Goal: Task Accomplishment & Management: Manage account settings

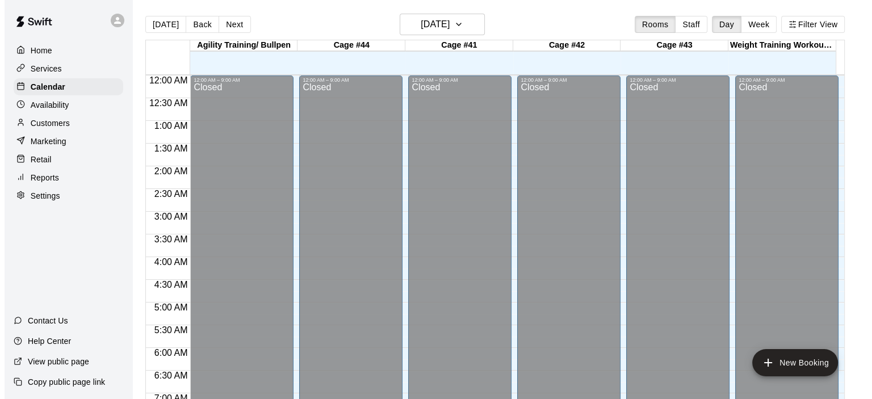
scroll to position [639, 0]
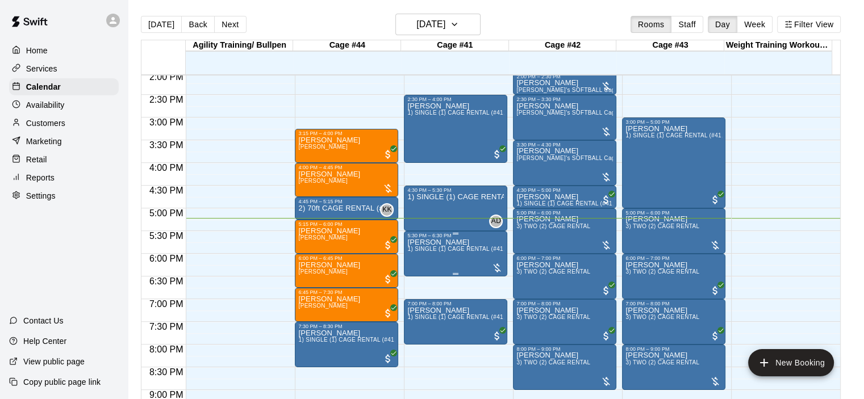
click at [491, 252] on span "1) SINGLE (1) CAGE RENTAL (#41,#42,#43)" at bounding box center [468, 249] width 122 height 6
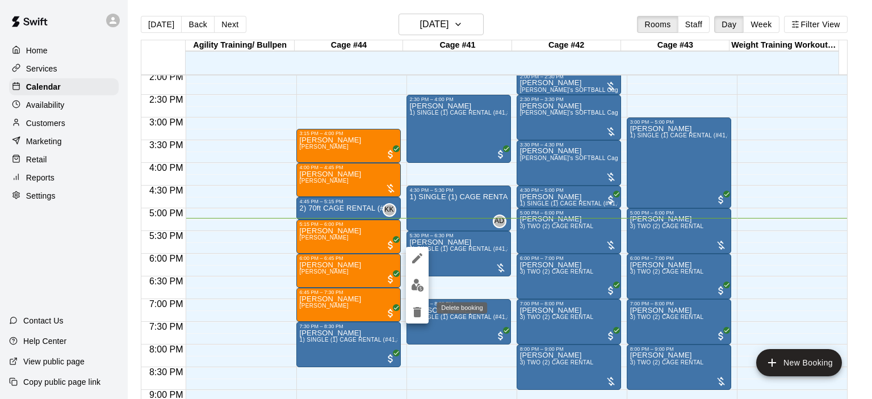
click at [415, 315] on icon "delete" at bounding box center [417, 312] width 8 height 10
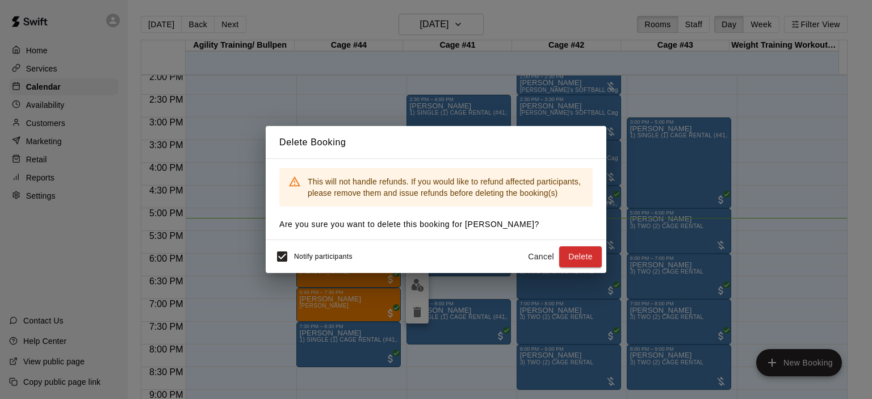
click at [576, 260] on button "Delete" at bounding box center [580, 256] width 43 height 21
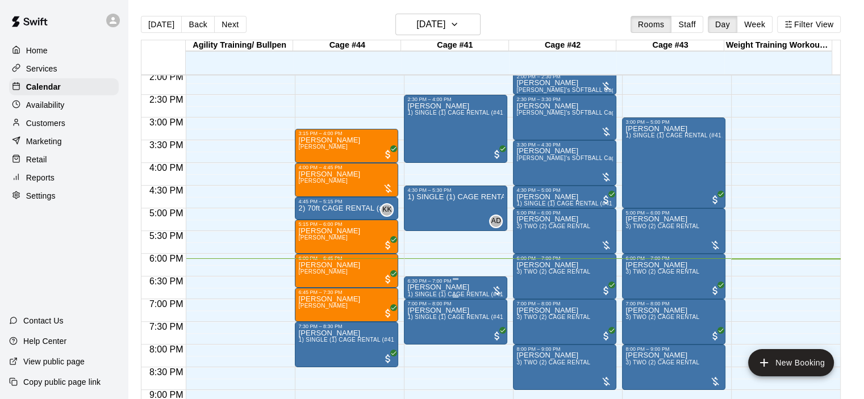
click at [466, 281] on div "6:30 PM – 7:00 PM" at bounding box center [455, 281] width 97 height 6
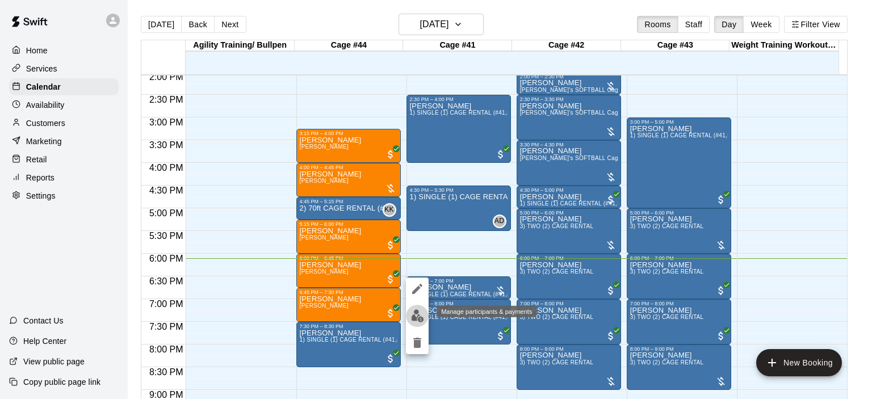
click at [413, 320] on img "edit" at bounding box center [417, 316] width 13 height 13
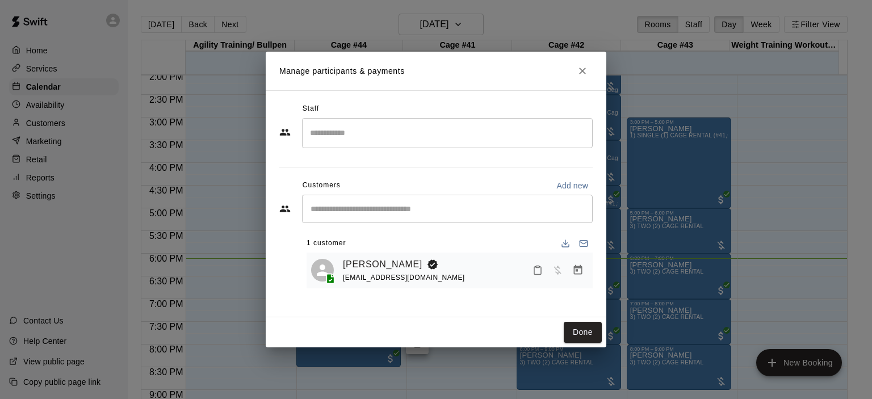
click at [575, 271] on icon "Manage bookings & payment" at bounding box center [577, 270] width 11 height 11
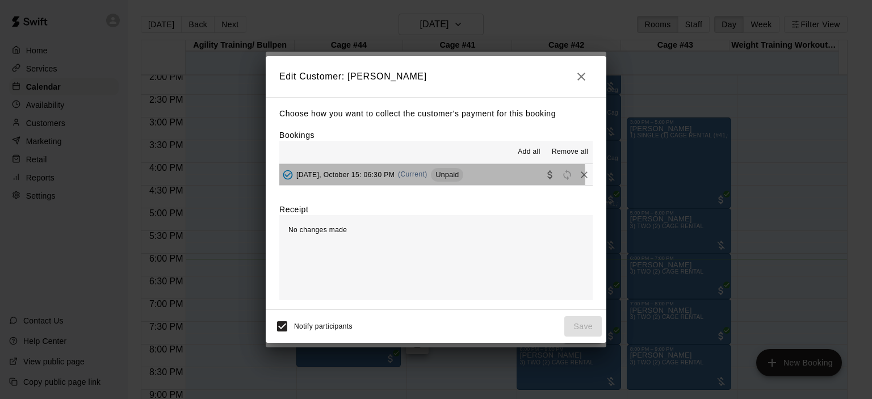
click at [423, 177] on span "(Current)" at bounding box center [413, 174] width 30 height 8
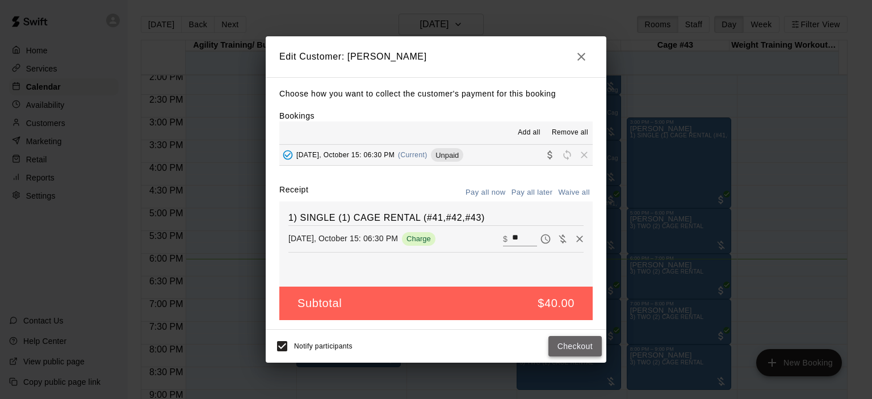
click at [584, 350] on button "Checkout" at bounding box center [575, 346] width 53 height 21
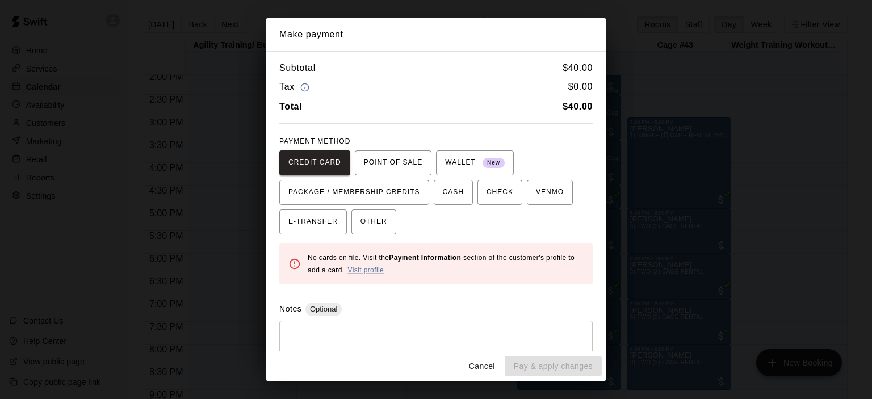
click at [478, 363] on button "Cancel" at bounding box center [482, 366] width 36 height 21
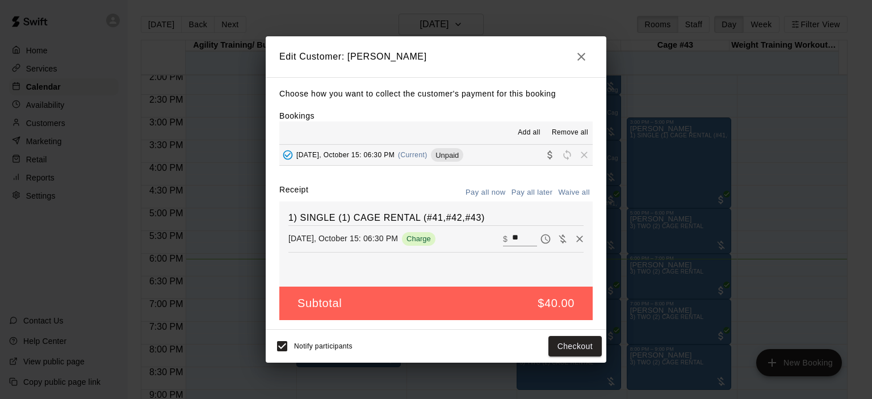
click at [582, 58] on icon "button" at bounding box center [582, 57] width 14 height 14
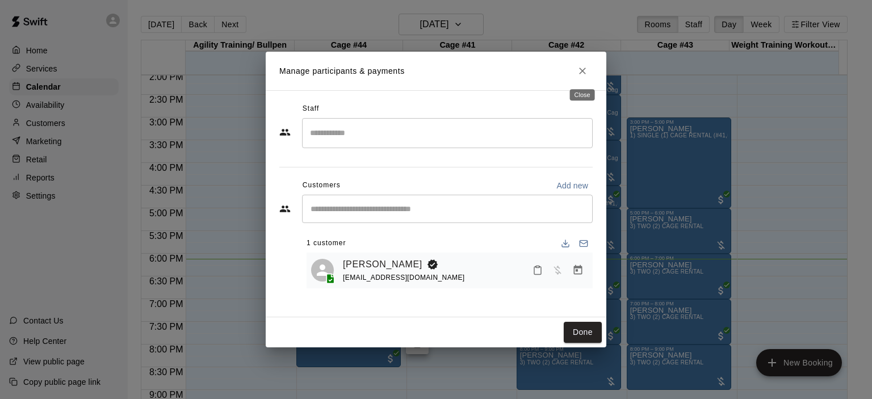
click at [579, 71] on icon "Close" at bounding box center [582, 70] width 11 height 11
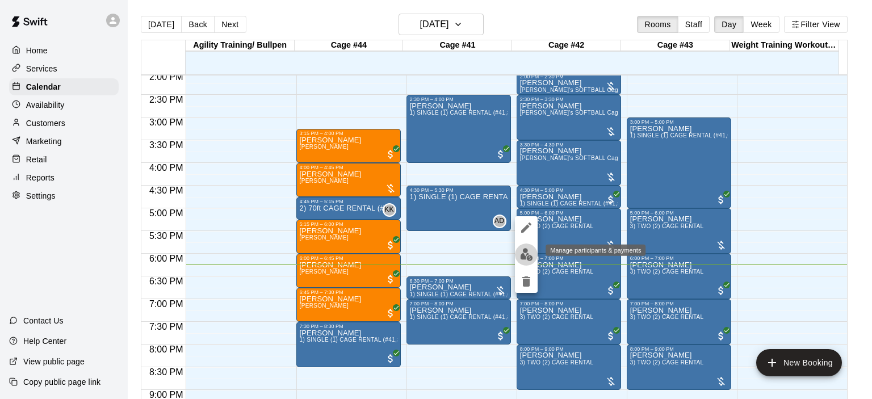
click at [521, 254] on img "edit" at bounding box center [526, 254] width 13 height 13
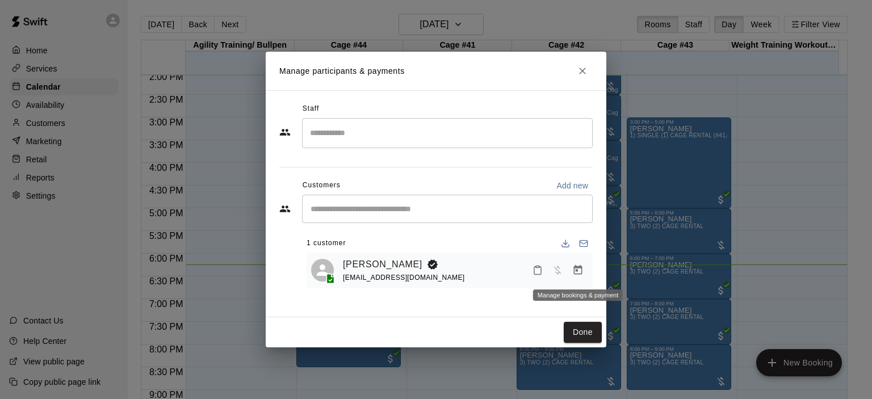
click at [584, 273] on button "Manage bookings & payment" at bounding box center [578, 270] width 20 height 20
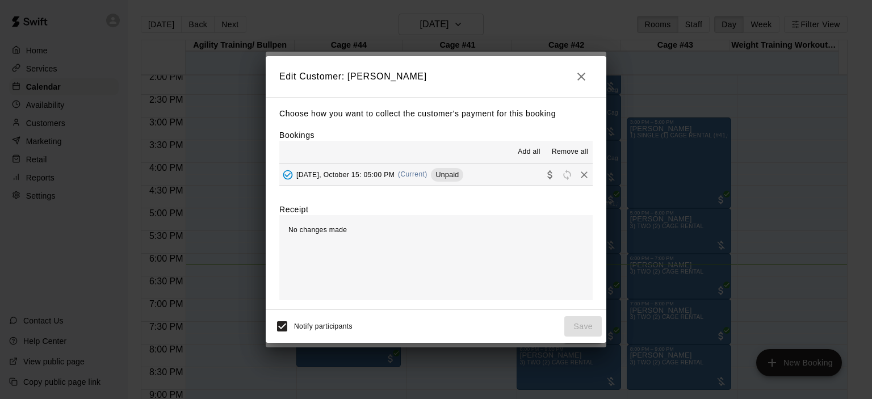
click at [415, 177] on span "(Current)" at bounding box center [413, 174] width 30 height 8
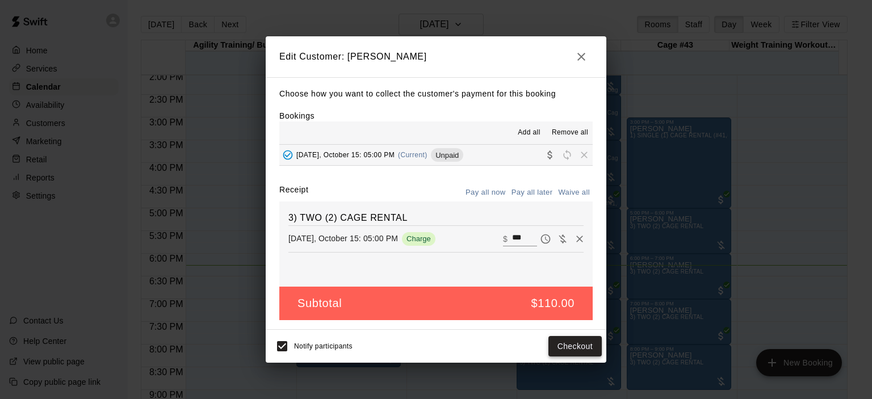
click at [568, 345] on button "Checkout" at bounding box center [575, 346] width 53 height 21
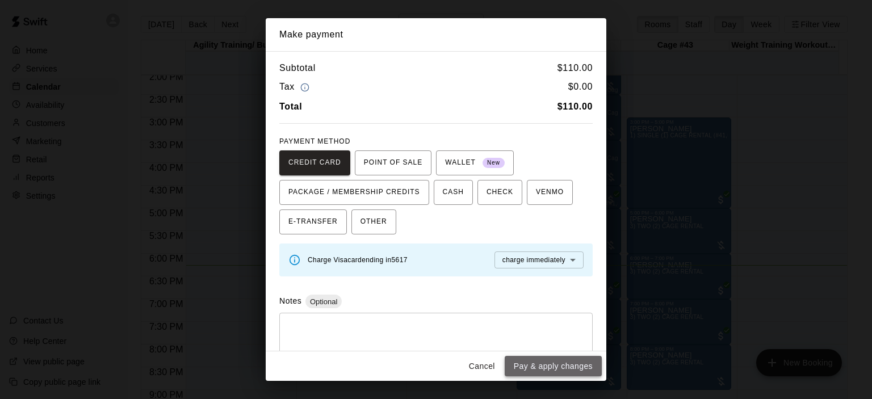
click at [557, 365] on button "Pay & apply changes" at bounding box center [553, 366] width 97 height 21
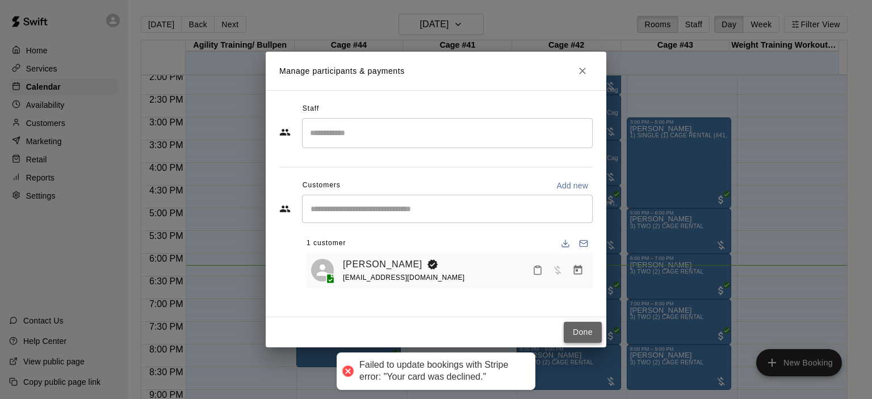
click at [586, 337] on button "Done" at bounding box center [583, 332] width 38 height 21
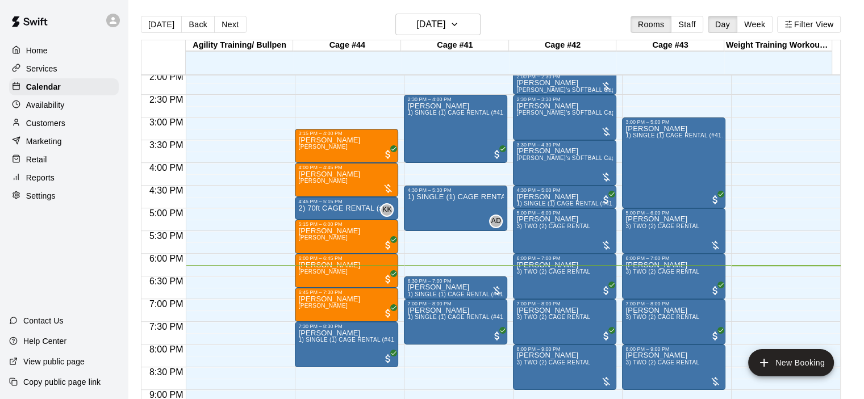
click at [48, 127] on p "Customers" at bounding box center [45, 123] width 39 height 11
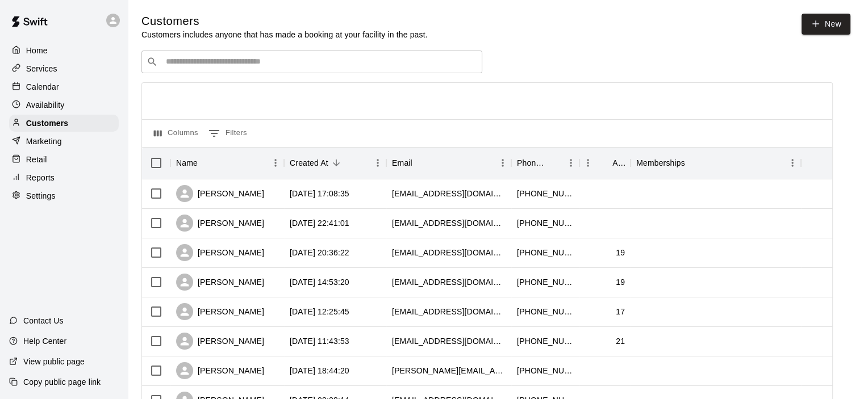
click at [210, 65] on input "Search customers by name or email" at bounding box center [319, 61] width 315 height 11
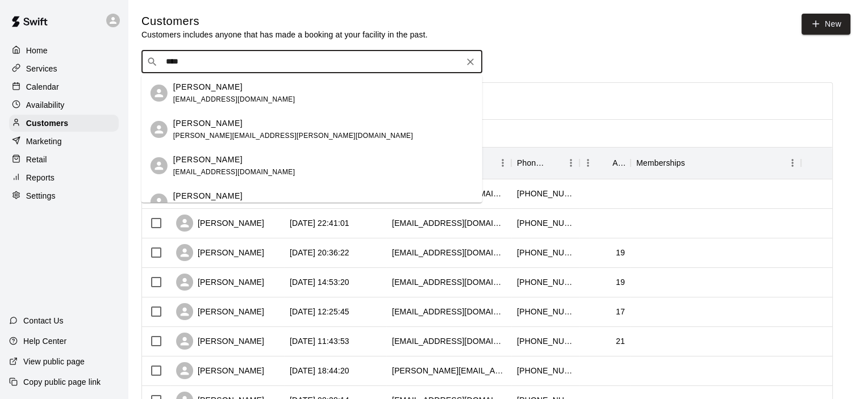
type input "*****"
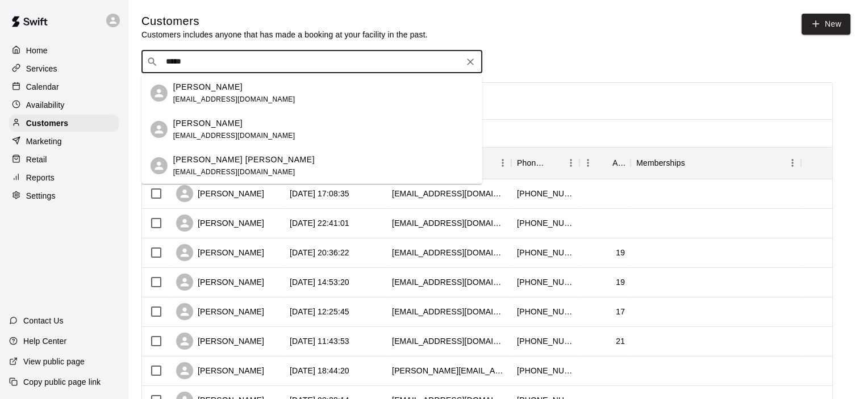
click at [205, 91] on p "[PERSON_NAME]" at bounding box center [207, 87] width 69 height 12
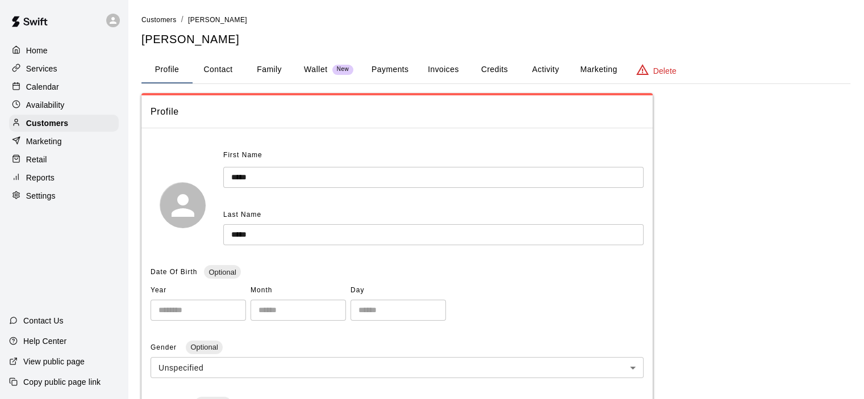
click at [395, 69] on button "Payments" at bounding box center [389, 69] width 55 height 27
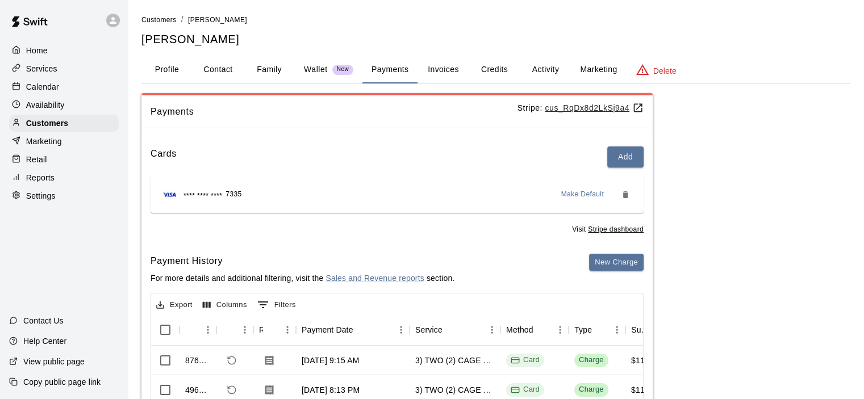
click at [239, 193] on span "7335" at bounding box center [233, 194] width 16 height 11
click at [604, 258] on button "New Charge" at bounding box center [616, 263] width 55 height 18
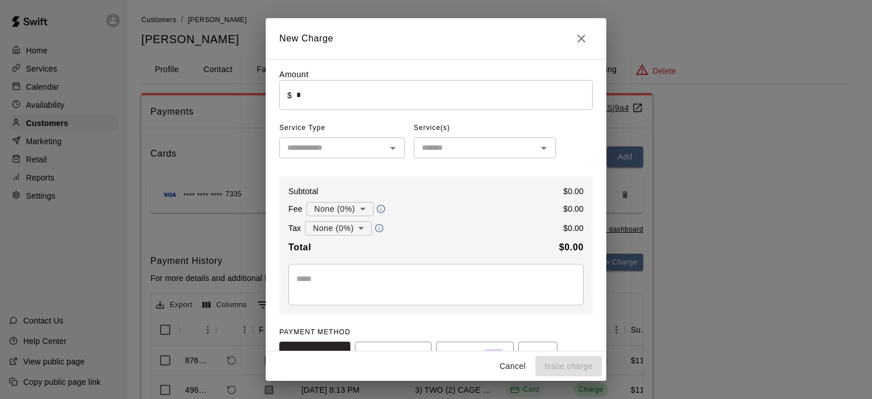
click at [317, 100] on input "*" at bounding box center [444, 95] width 296 height 30
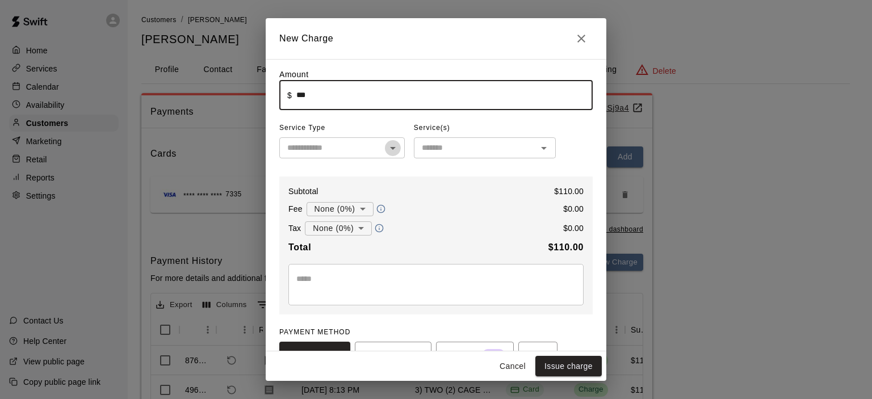
click at [388, 151] on icon "Open" at bounding box center [393, 148] width 14 height 14
type input "******"
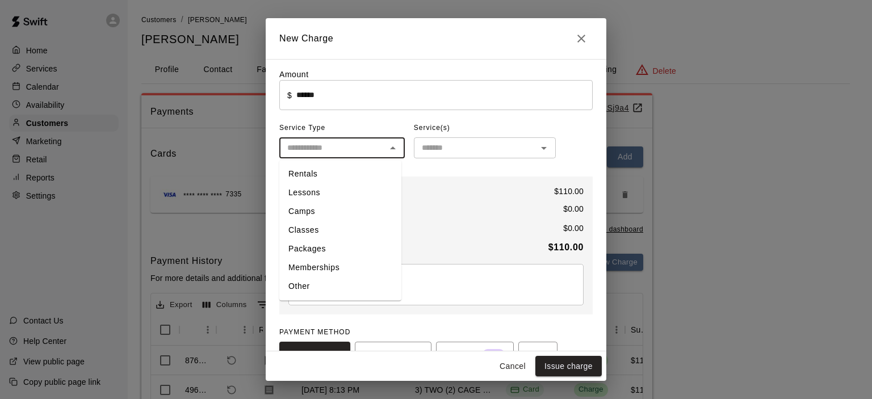
click at [315, 167] on li "Rentals" at bounding box center [340, 174] width 122 height 19
type input "*******"
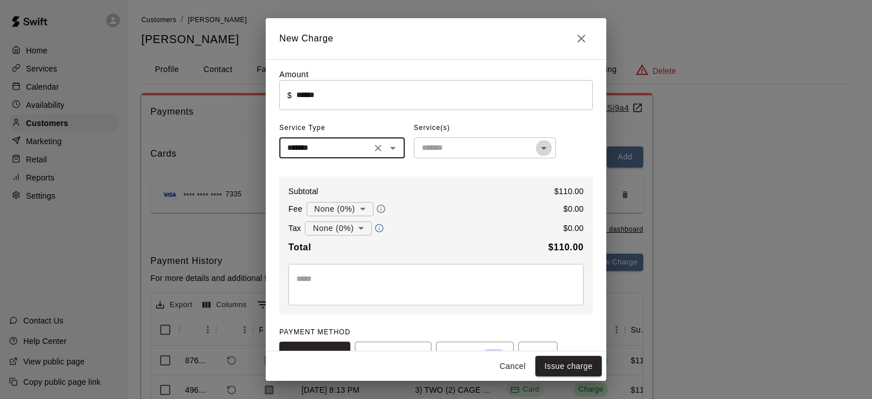
click at [545, 152] on icon "Open" at bounding box center [544, 148] width 14 height 14
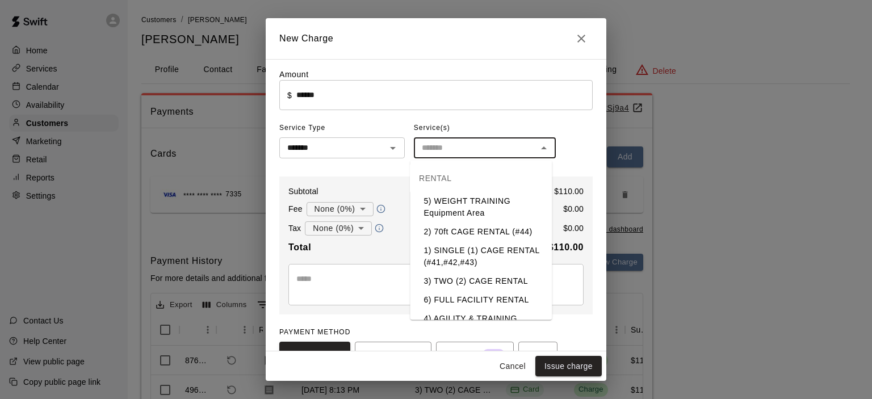
scroll to position [57, 0]
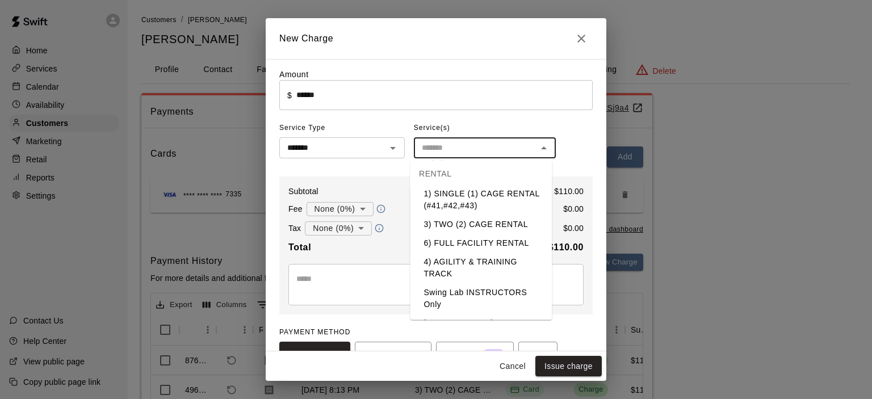
click at [486, 222] on li "3) TWO (2) CAGE RENTAL" at bounding box center [481, 224] width 142 height 19
type input "**********"
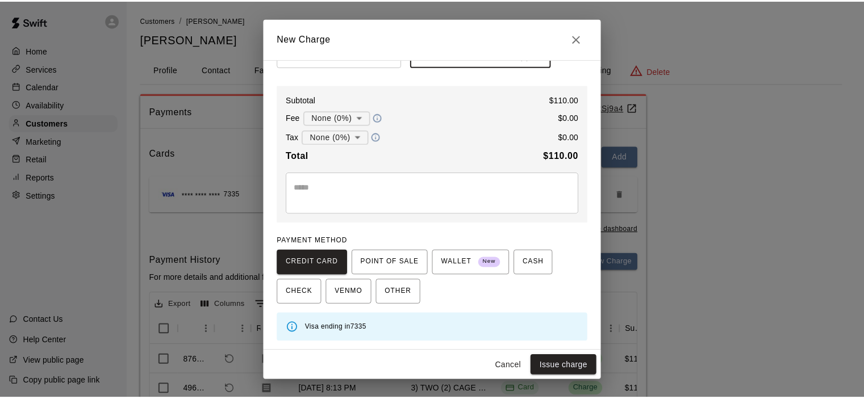
scroll to position [93, 0]
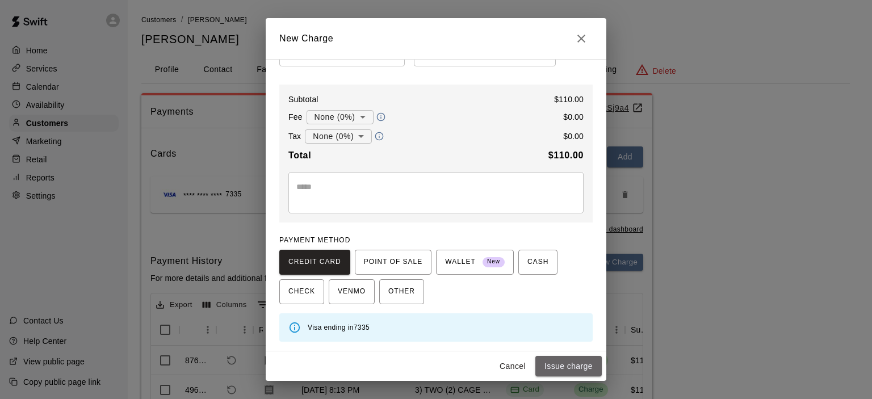
click at [557, 362] on button "Issue charge" at bounding box center [569, 366] width 66 height 21
type input "*"
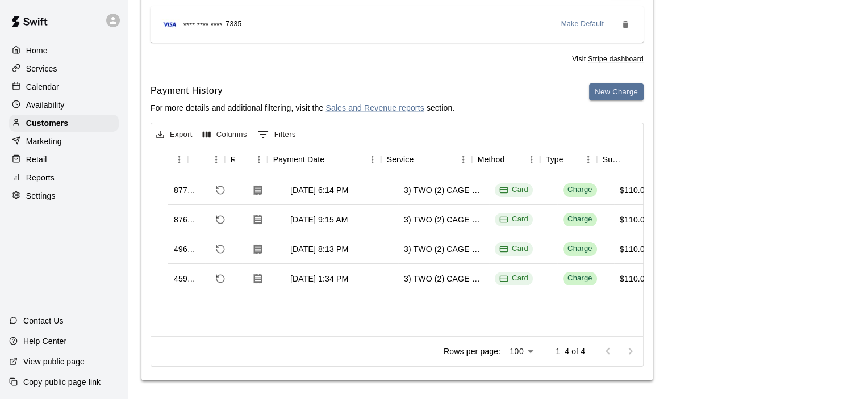
scroll to position [0, 0]
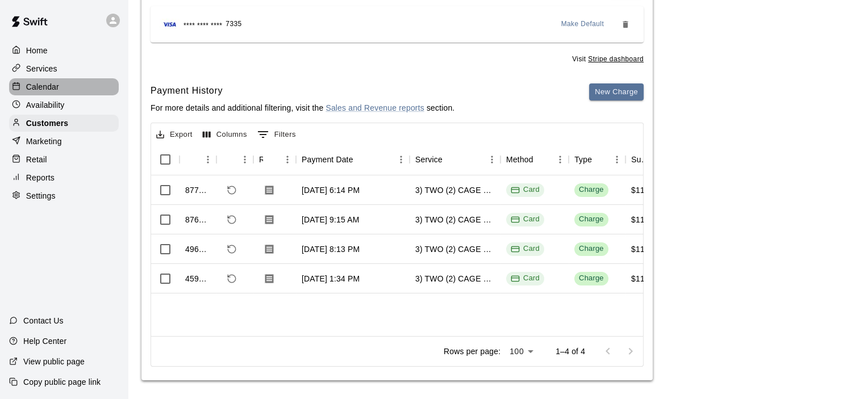
click at [48, 87] on p "Calendar" at bounding box center [42, 86] width 33 height 11
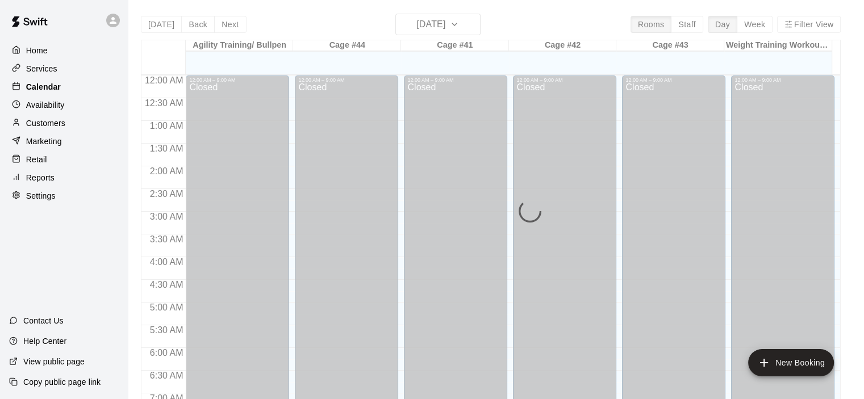
scroll to position [718, 0]
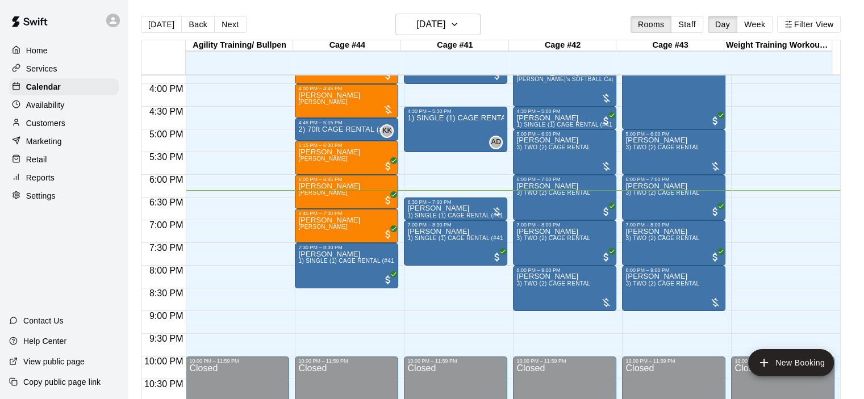
click at [41, 183] on p "Reports" at bounding box center [40, 177] width 28 height 11
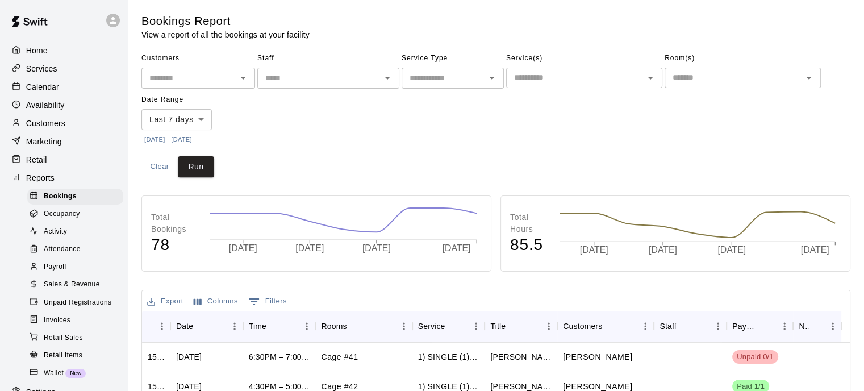
click at [66, 290] on span "Sales & Revenue" at bounding box center [72, 284] width 56 height 11
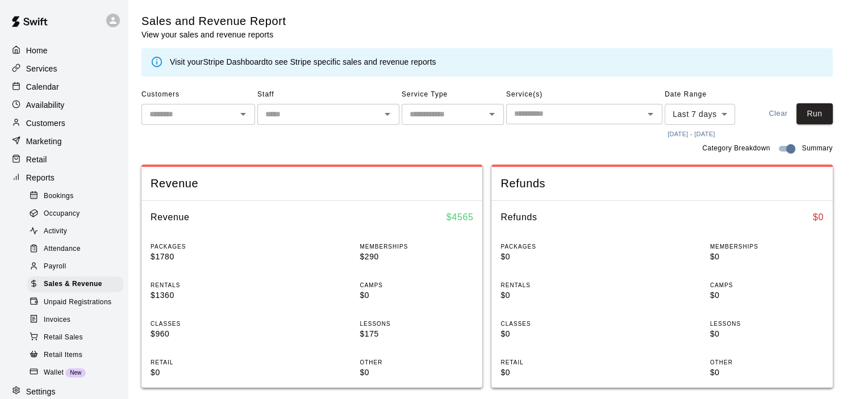
click at [250, 58] on link "Stripe Dashboard" at bounding box center [234, 61] width 63 height 9
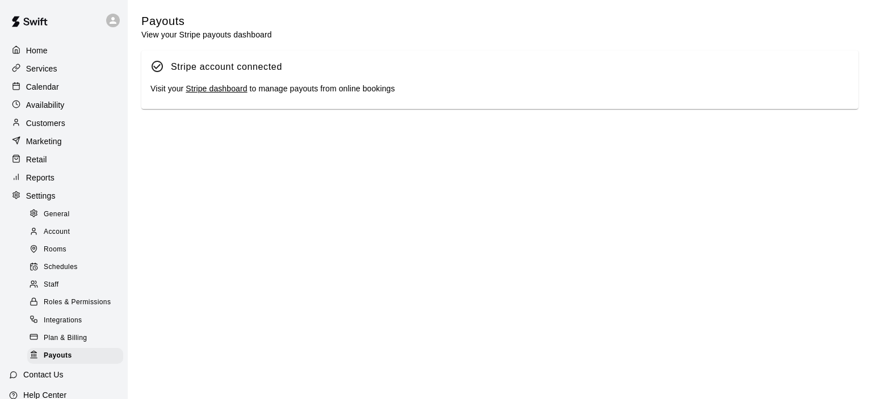
click at [225, 91] on link "Stripe dashboard" at bounding box center [216, 88] width 61 height 9
click at [51, 86] on p "Calendar" at bounding box center [42, 86] width 33 height 11
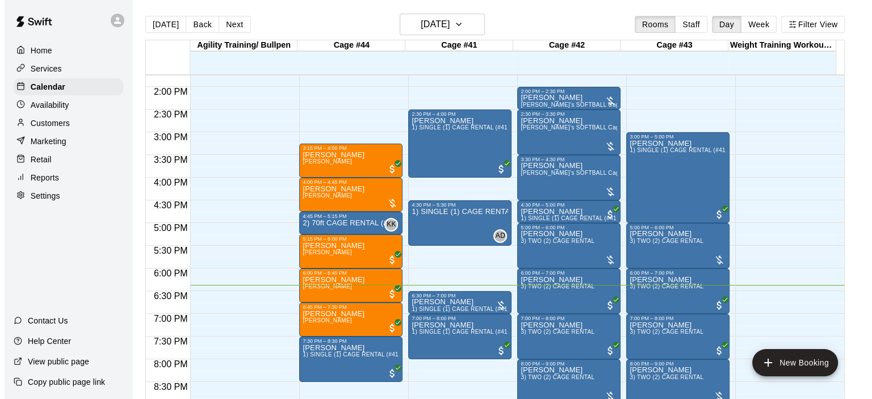
scroll to position [605, 0]
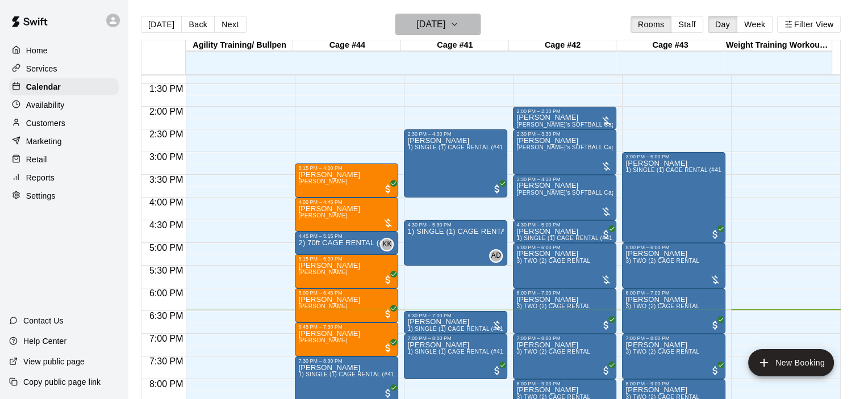
click at [459, 27] on icon "button" at bounding box center [454, 25] width 9 height 14
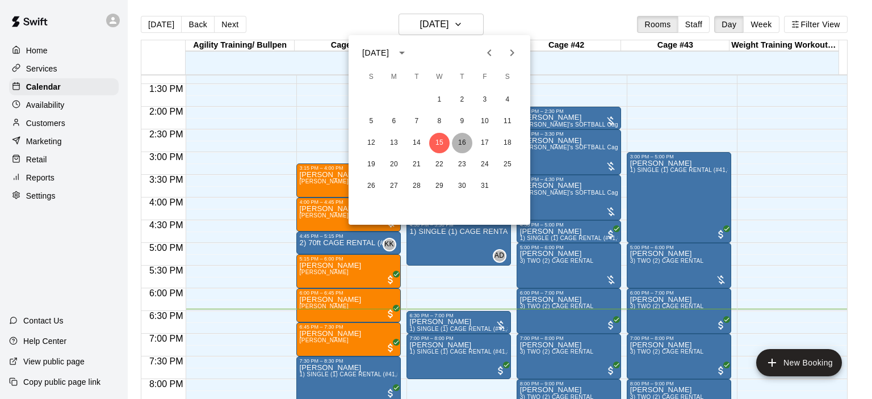
click at [466, 147] on button "16" at bounding box center [462, 143] width 20 height 20
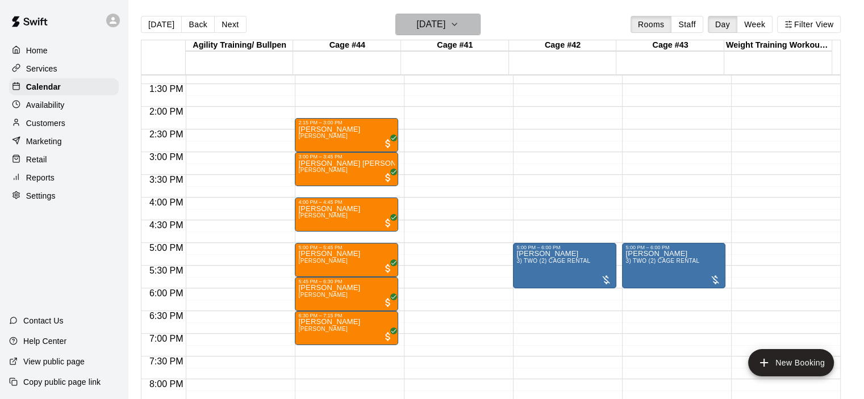
click at [459, 24] on icon "button" at bounding box center [454, 25] width 9 height 14
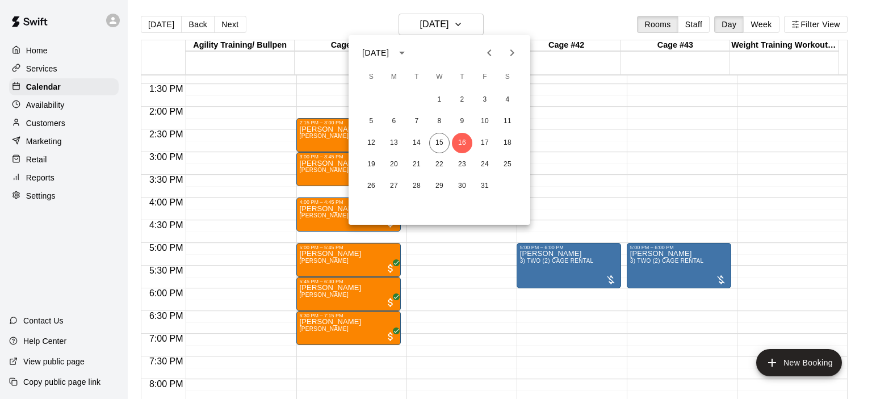
click at [481, 22] on div at bounding box center [436, 199] width 872 height 399
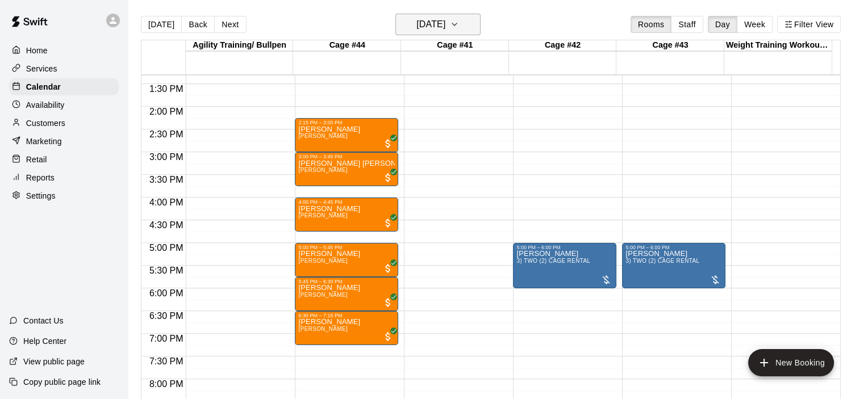
click at [459, 22] on icon "button" at bounding box center [454, 25] width 9 height 14
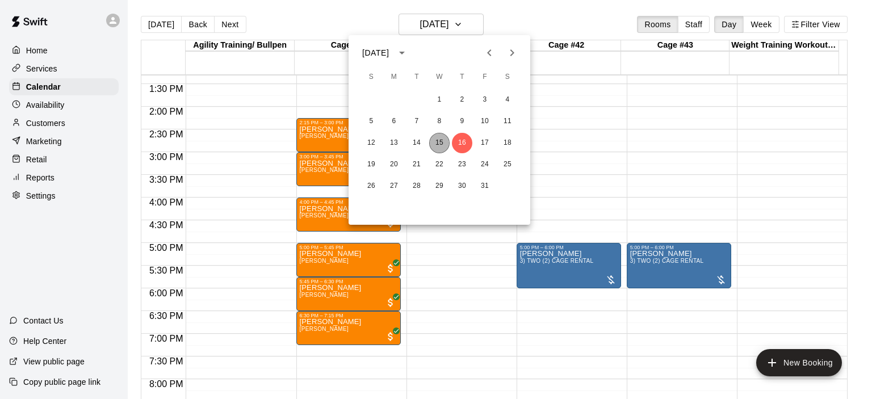
click at [441, 148] on button "15" at bounding box center [439, 143] width 20 height 20
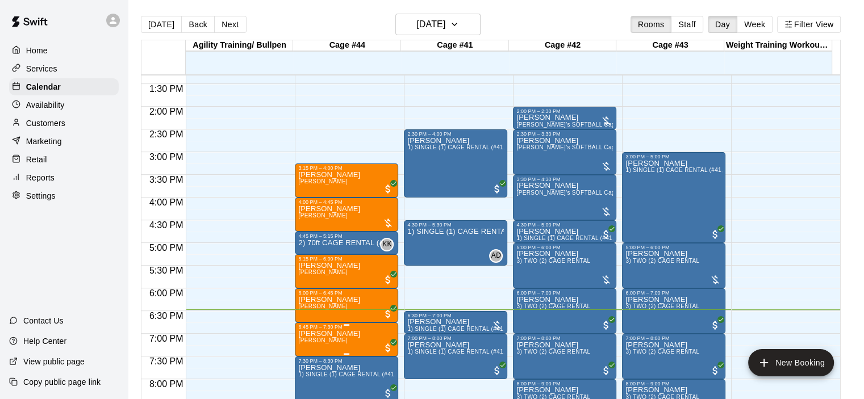
click at [357, 327] on div "6:45 PM – 7:30 PM" at bounding box center [346, 327] width 97 height 6
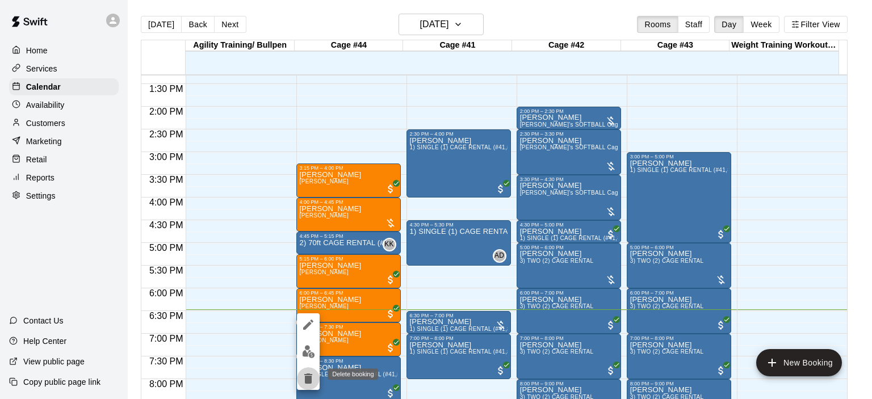
click at [309, 379] on icon "delete" at bounding box center [308, 379] width 8 height 10
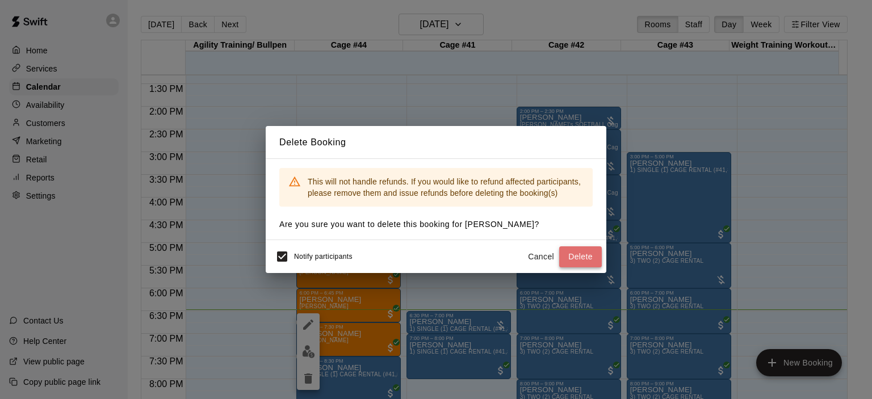
click at [576, 254] on button "Delete" at bounding box center [580, 256] width 43 height 21
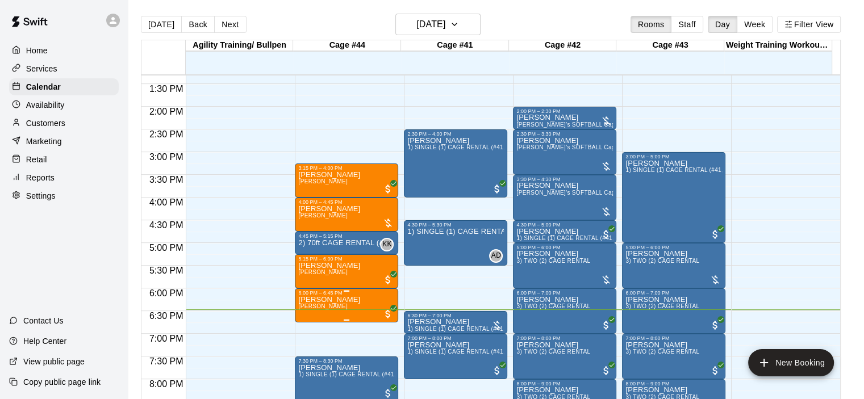
click at [351, 300] on p "[PERSON_NAME]" at bounding box center [329, 300] width 62 height 0
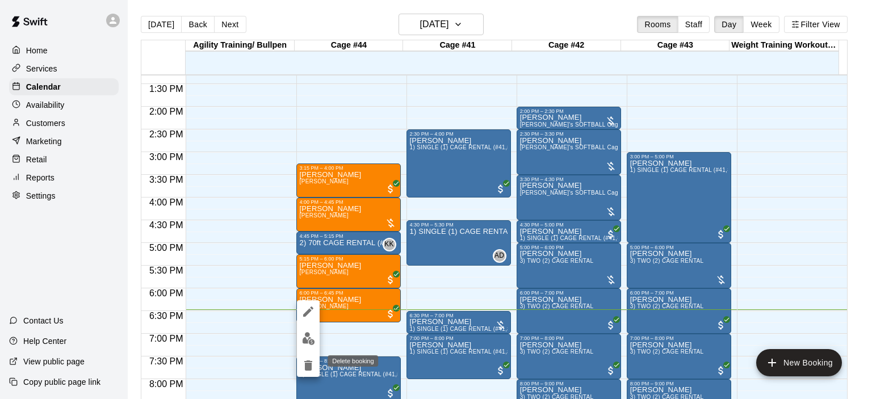
click at [310, 371] on icon "delete" at bounding box center [309, 366] width 14 height 14
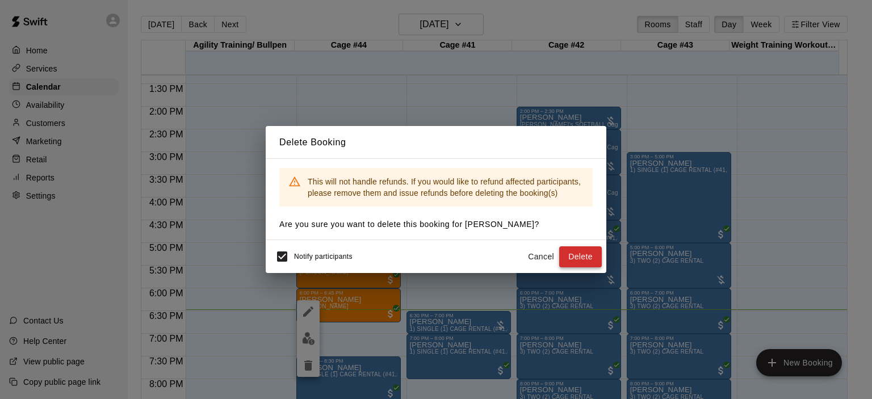
click at [578, 262] on button "Delete" at bounding box center [580, 256] width 43 height 21
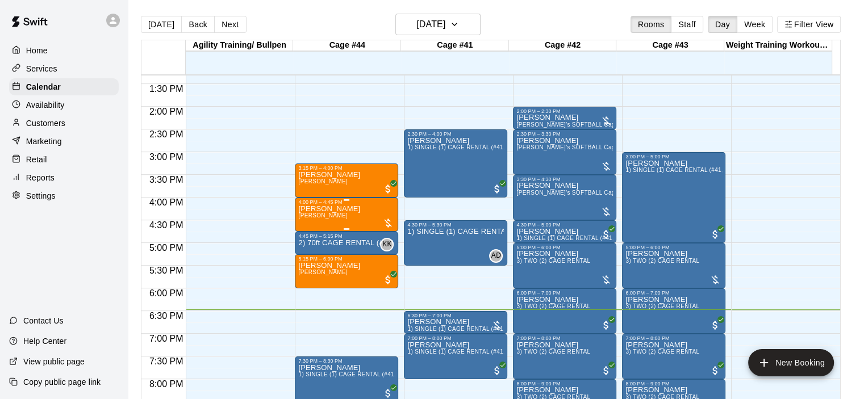
click at [350, 221] on div "[PERSON_NAME]" at bounding box center [346, 404] width 97 height 399
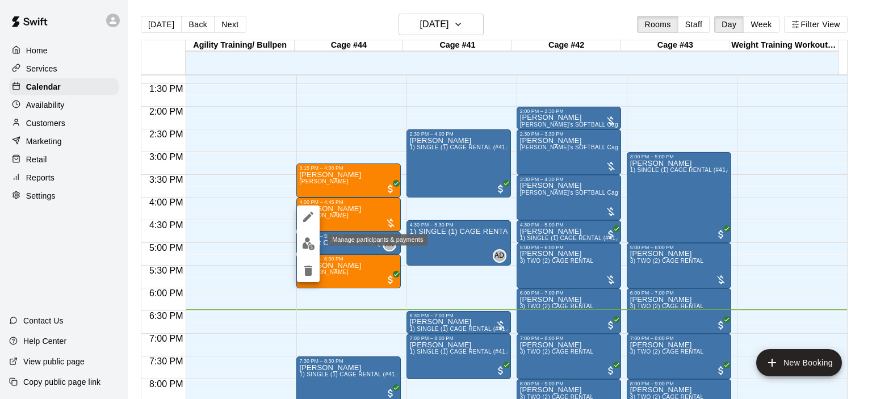
click at [308, 246] on img "edit" at bounding box center [308, 243] width 13 height 13
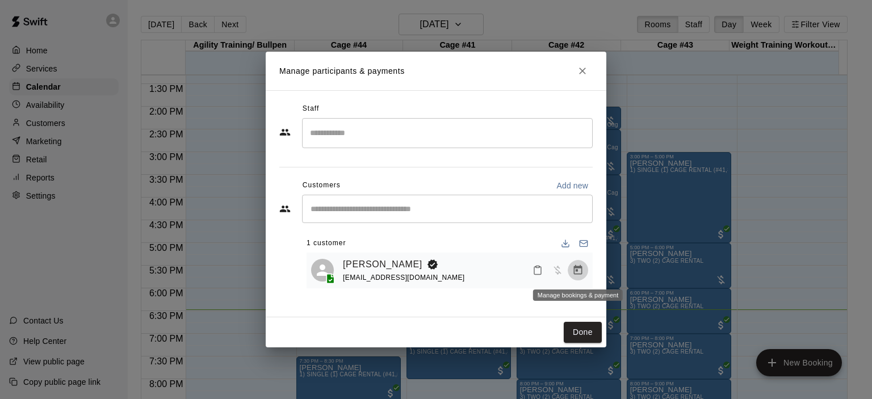
click at [576, 271] on icon "Manage bookings & payment" at bounding box center [578, 270] width 9 height 10
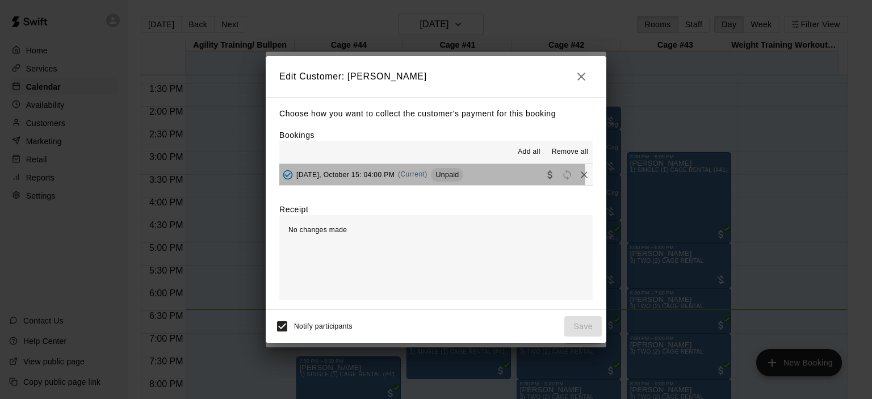
click at [425, 175] on span "(Current)" at bounding box center [413, 174] width 30 height 8
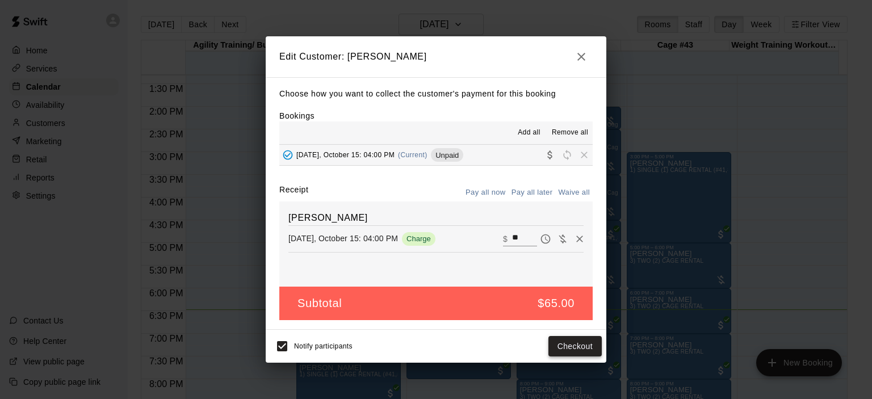
click at [571, 350] on button "Checkout" at bounding box center [575, 346] width 53 height 21
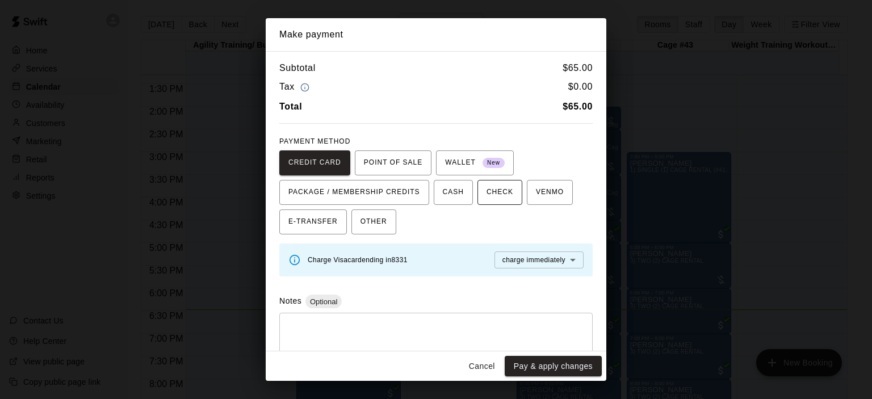
click at [495, 189] on span "CHECK" at bounding box center [500, 192] width 27 height 18
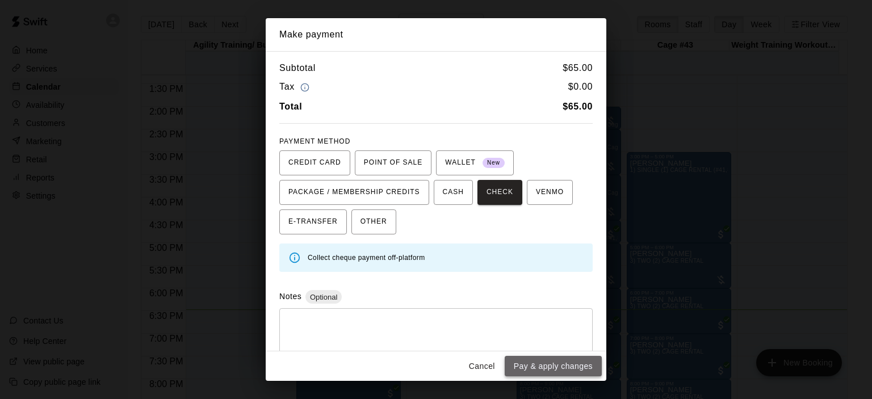
click at [562, 368] on button "Pay & apply changes" at bounding box center [553, 366] width 97 height 21
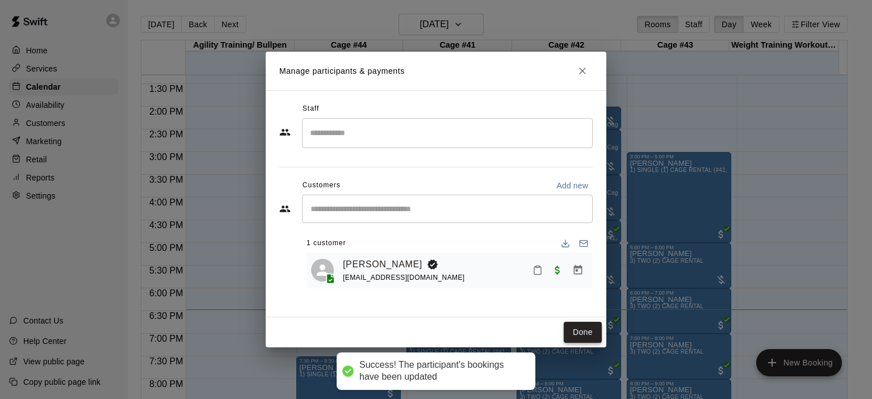
click at [578, 333] on button "Done" at bounding box center [583, 332] width 38 height 21
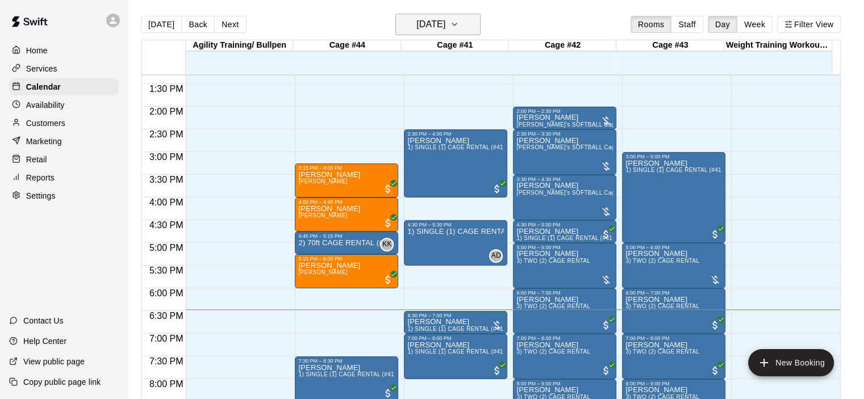
click at [459, 27] on icon "button" at bounding box center [454, 25] width 9 height 14
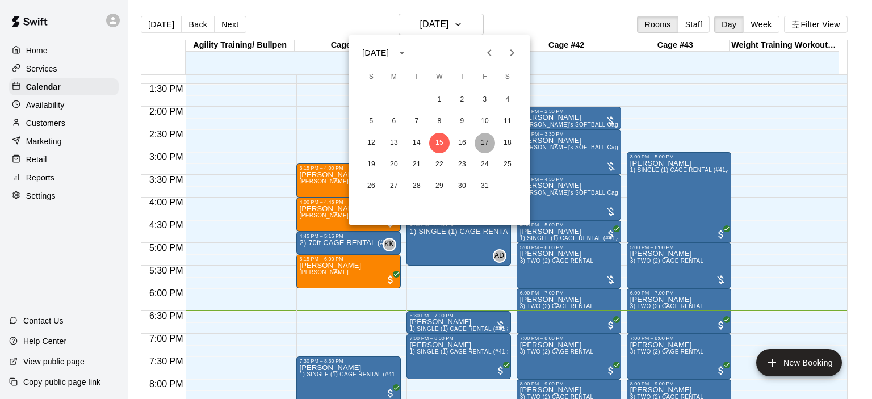
click at [486, 145] on button "17" at bounding box center [485, 143] width 20 height 20
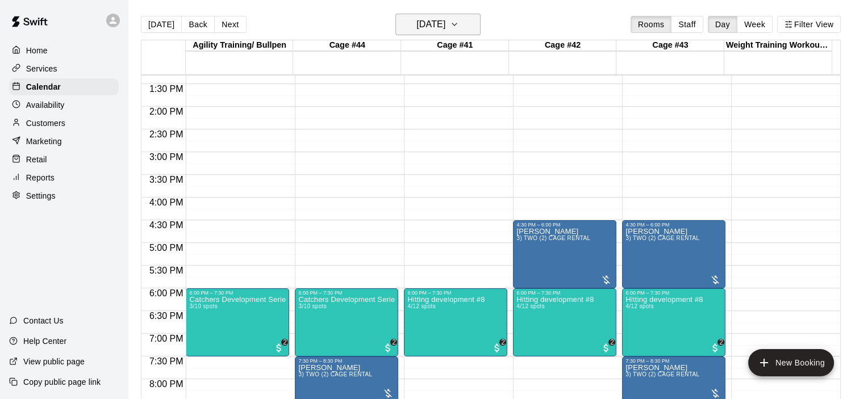
click at [459, 23] on icon "button" at bounding box center [454, 25] width 9 height 14
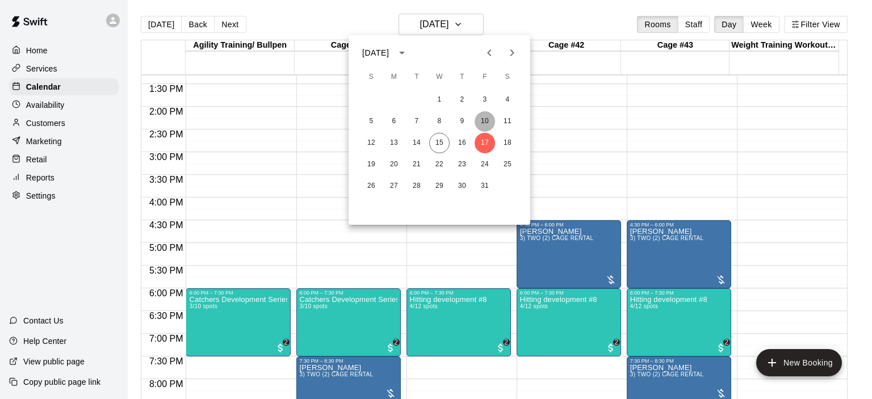
click at [484, 119] on button "10" at bounding box center [485, 121] width 20 height 20
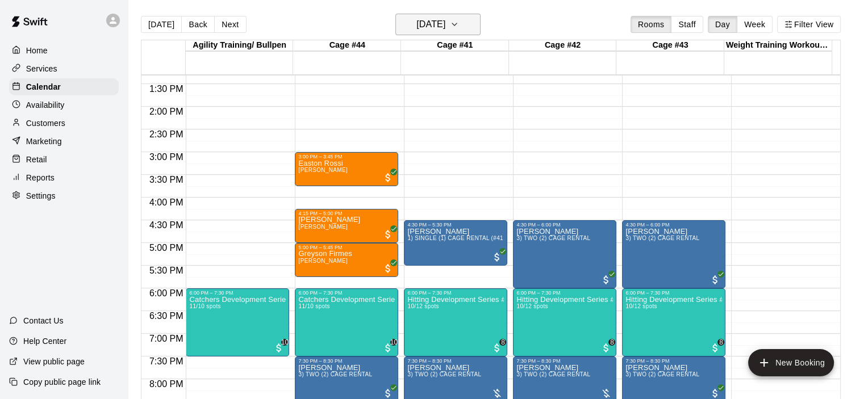
click at [459, 27] on icon "button" at bounding box center [454, 25] width 9 height 14
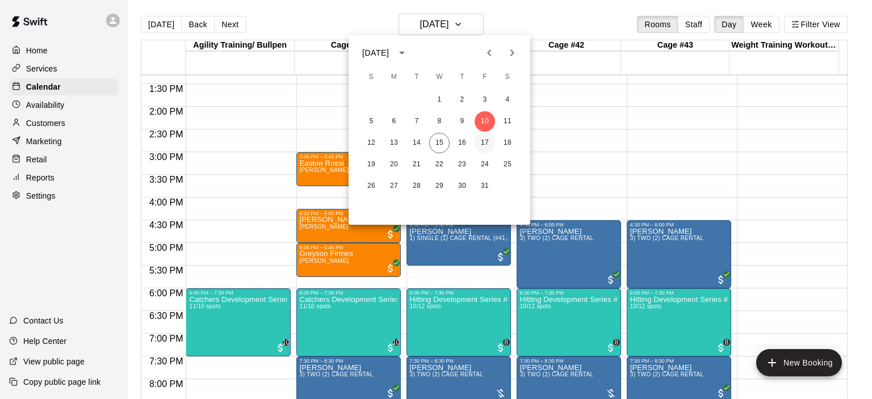
click at [484, 143] on button "17" at bounding box center [485, 143] width 20 height 20
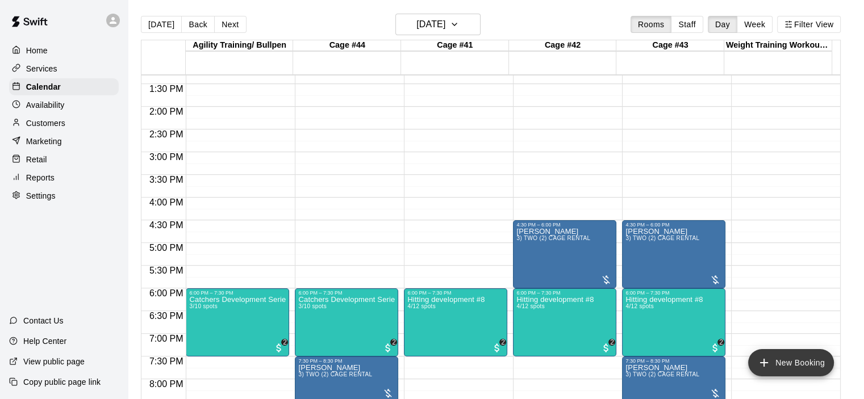
click at [766, 366] on icon "add" at bounding box center [764, 363] width 14 height 14
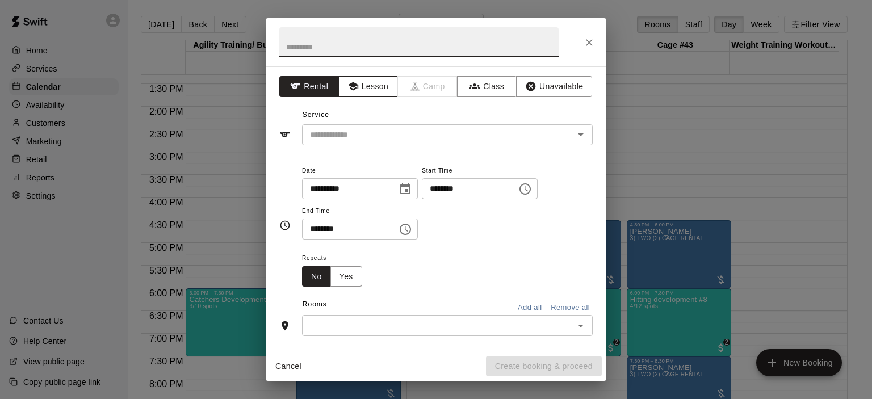
click at [379, 88] on button "Lesson" at bounding box center [368, 86] width 60 height 21
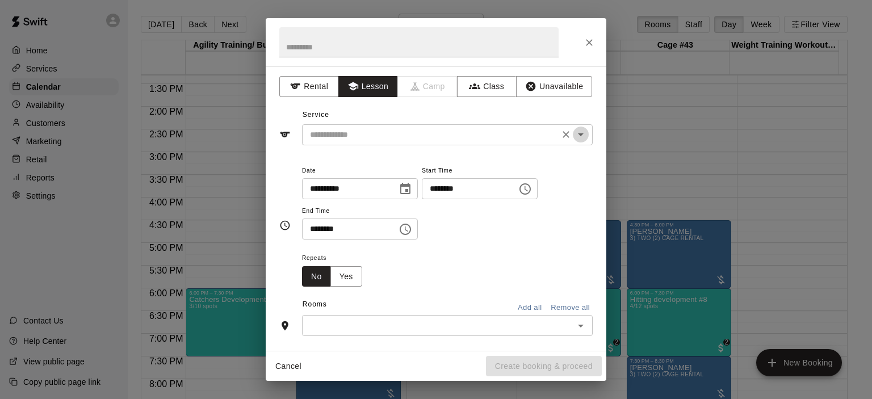
click at [574, 131] on icon "Open" at bounding box center [581, 135] width 14 height 14
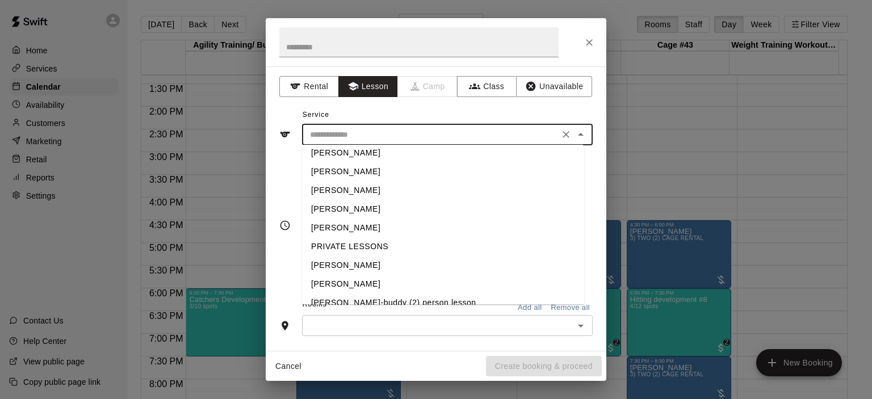
scroll to position [36, 0]
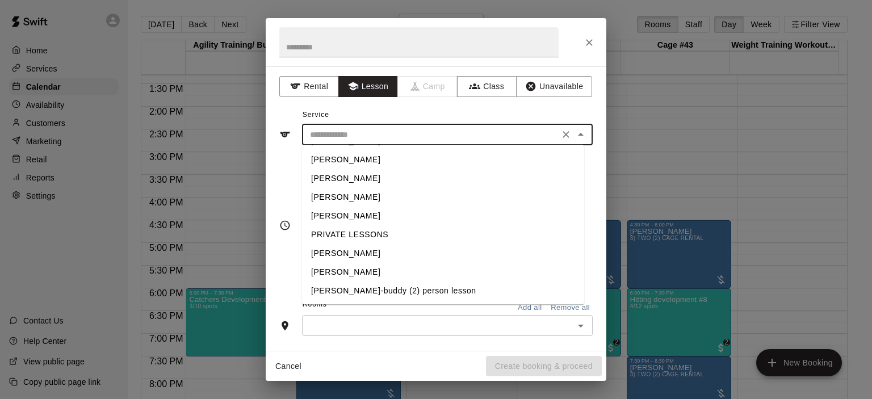
click at [362, 270] on li "[PERSON_NAME]" at bounding box center [443, 272] width 282 height 19
type input "**********"
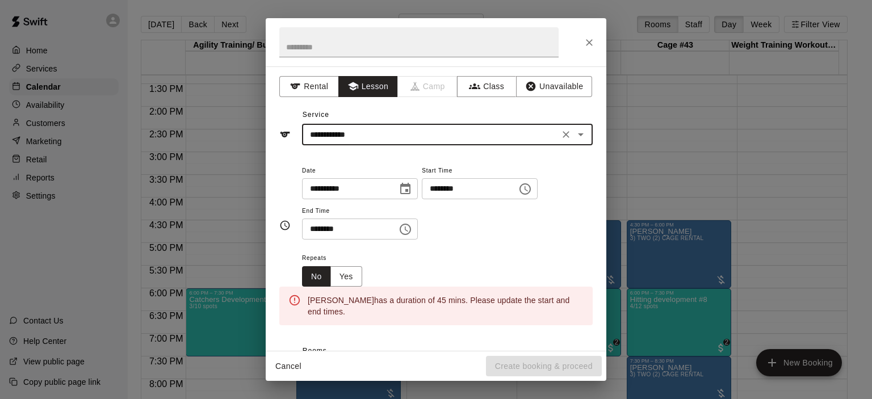
click at [532, 190] on icon "Choose time, selected time is 6:00 PM" at bounding box center [525, 189] width 14 height 14
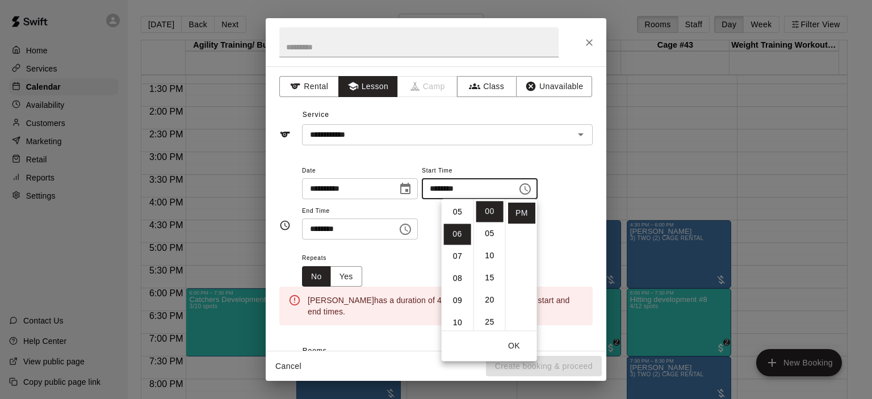
scroll to position [87, 0]
click at [456, 215] on li "03" at bounding box center [457, 213] width 27 height 21
type input "********"
click at [572, 272] on div "Repeats No Yes" at bounding box center [447, 269] width 291 height 36
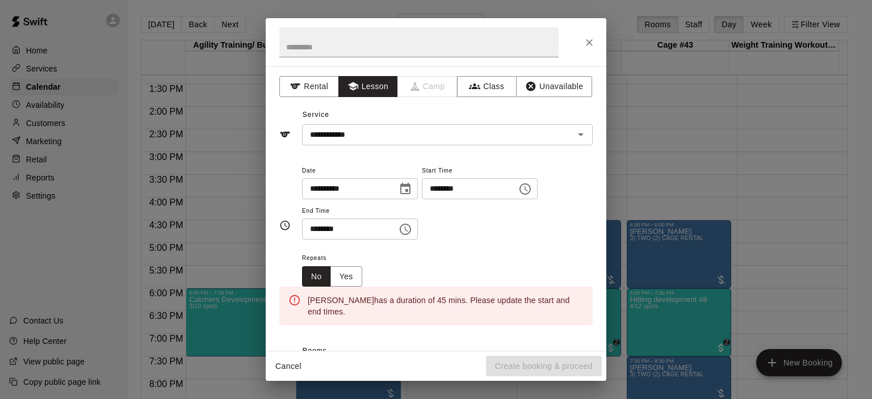
click at [412, 232] on icon "Choose time, selected time is 6:30 PM" at bounding box center [406, 230] width 14 height 14
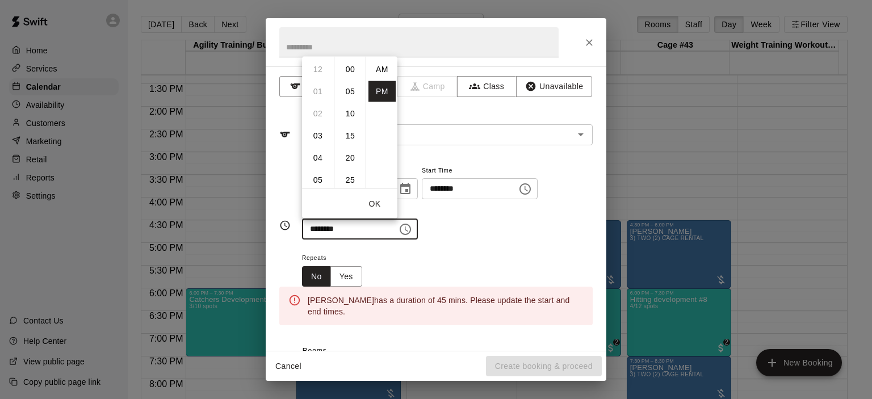
scroll to position [20, 0]
click at [317, 73] on li "03" at bounding box center [317, 70] width 27 height 21
click at [349, 135] on li "45" at bounding box center [350, 135] width 27 height 21
type input "********"
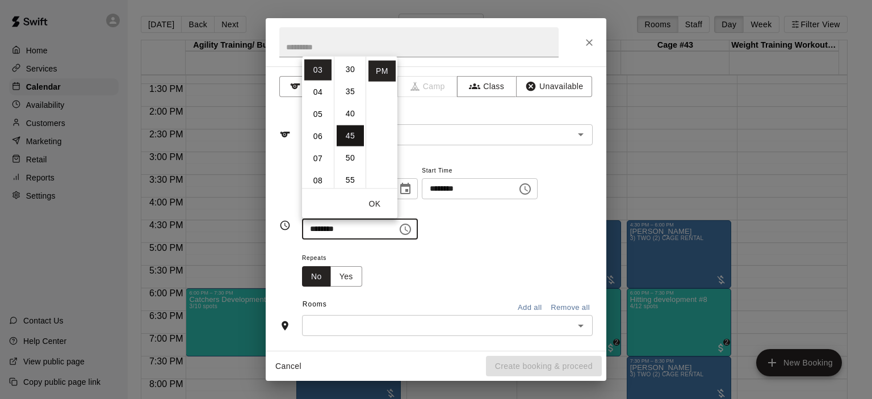
scroll to position [199, 0]
click at [518, 258] on div "Repeats No Yes" at bounding box center [447, 269] width 291 height 36
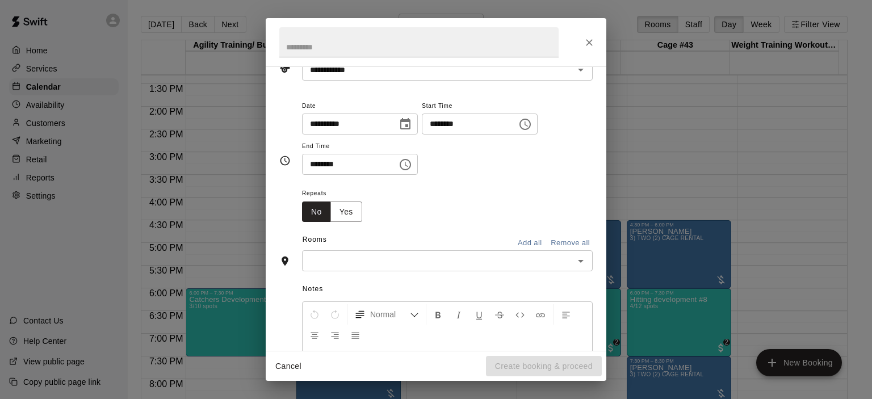
scroll to position [114, 0]
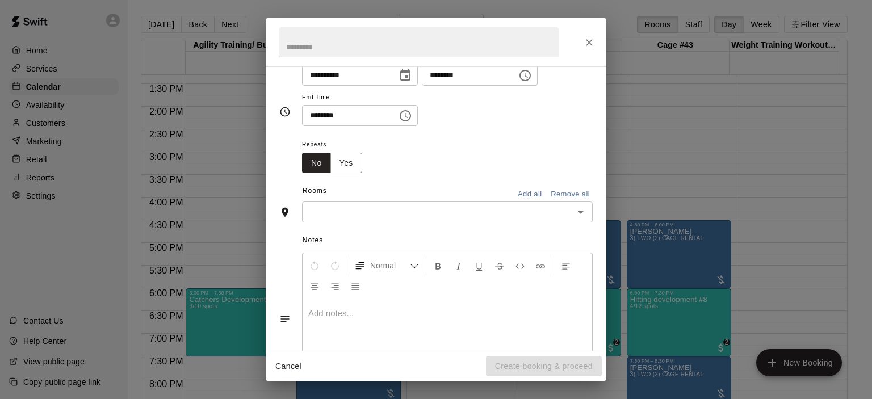
click at [575, 215] on icon "Open" at bounding box center [581, 213] width 14 height 14
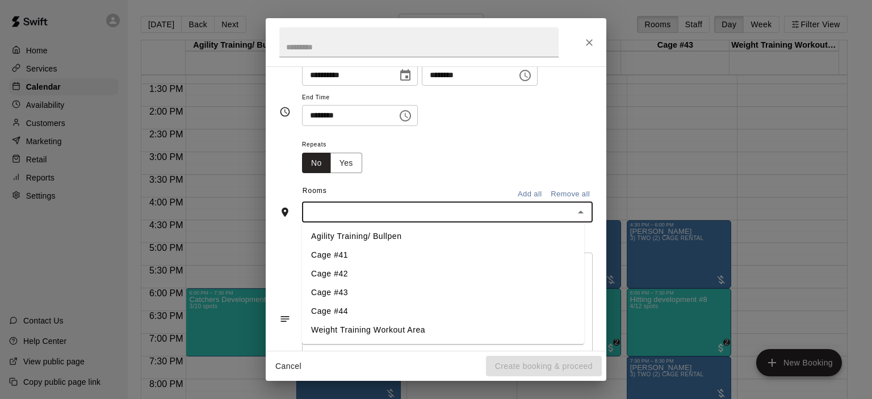
click at [370, 306] on li "Cage #44" at bounding box center [443, 312] width 282 height 19
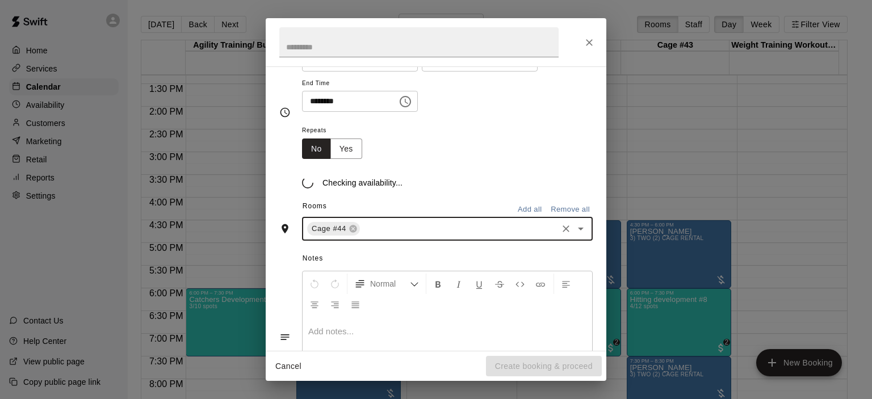
scroll to position [135, 0]
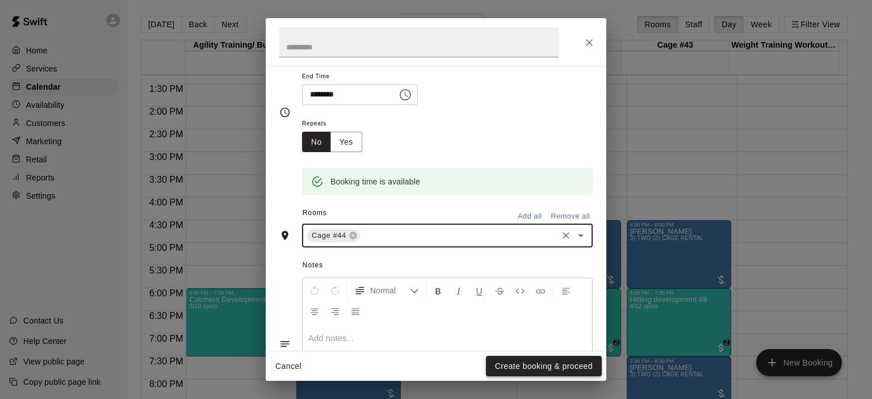
click at [529, 361] on button "Create booking & proceed" at bounding box center [544, 366] width 116 height 21
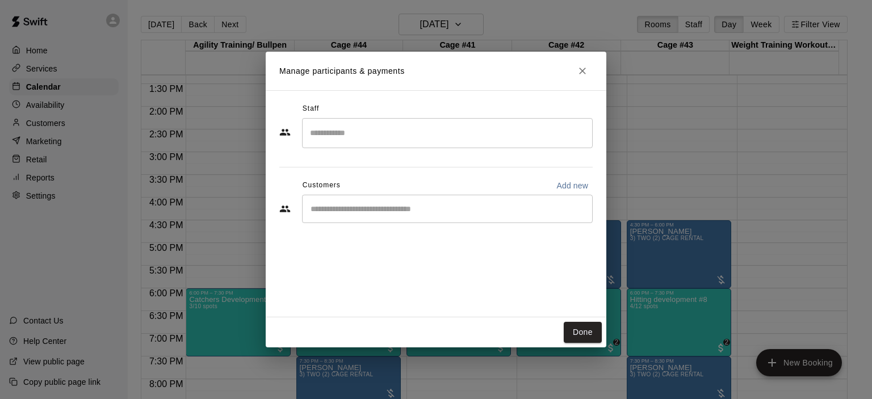
click at [331, 204] on input "Start typing to search customers..." at bounding box center [447, 208] width 281 height 11
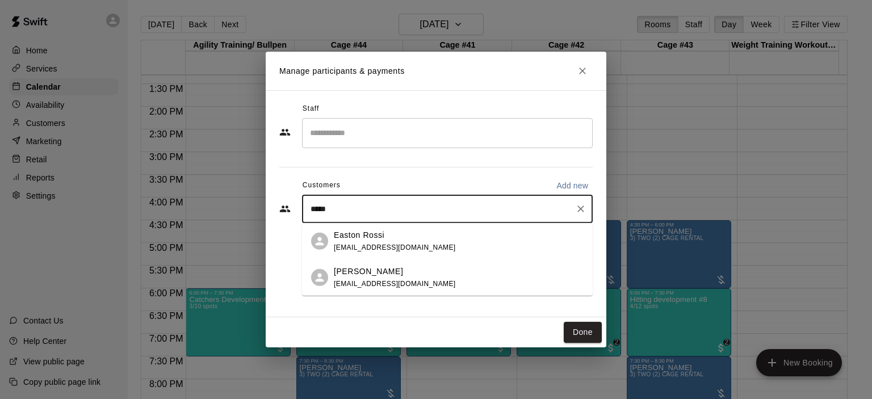
type input "******"
click at [416, 249] on div "Easton Rossi [EMAIL_ADDRESS][DOMAIN_NAME]" at bounding box center [459, 241] width 250 height 24
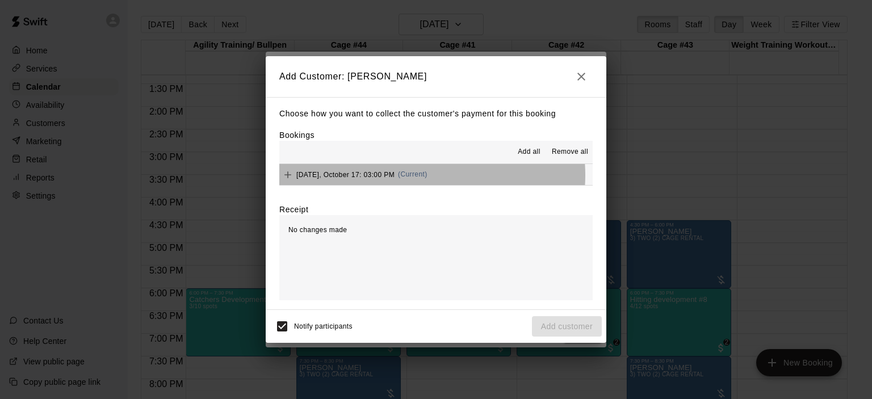
click at [414, 177] on span "(Current)" at bounding box center [413, 174] width 30 height 8
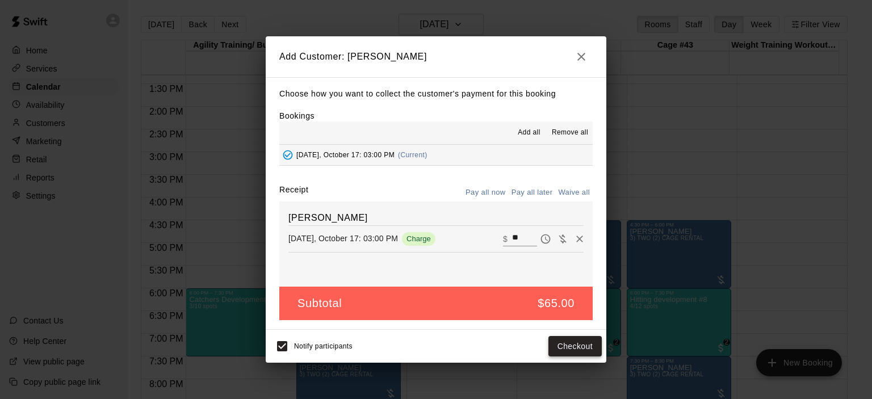
click at [572, 347] on button "Checkout" at bounding box center [575, 346] width 53 height 21
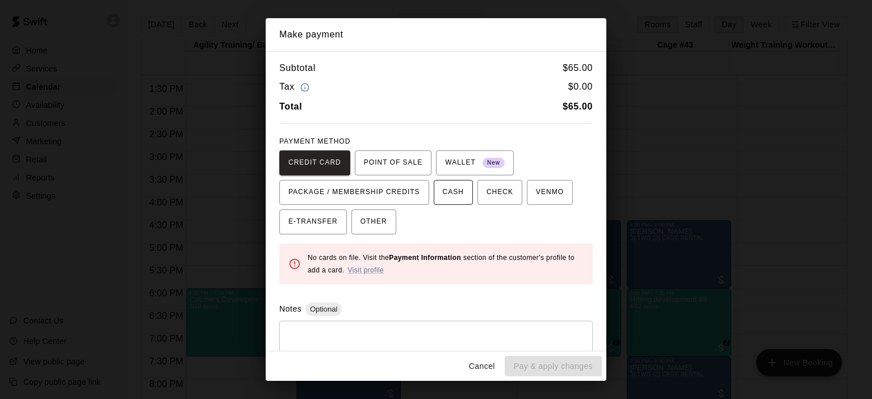
click at [450, 198] on span "CASH" at bounding box center [453, 192] width 21 height 18
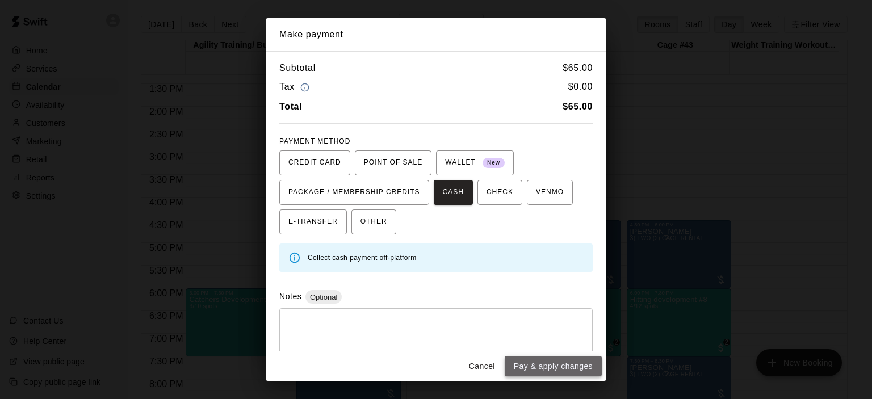
click at [553, 371] on button "Pay & apply changes" at bounding box center [553, 366] width 97 height 21
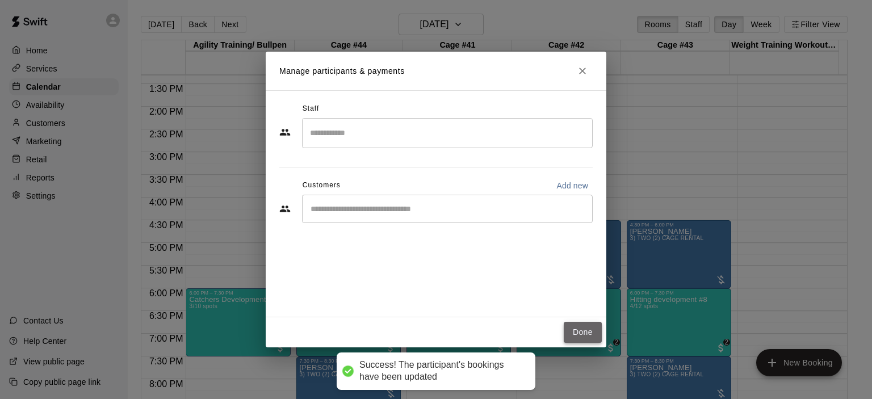
click at [577, 330] on button "Done" at bounding box center [583, 332] width 38 height 21
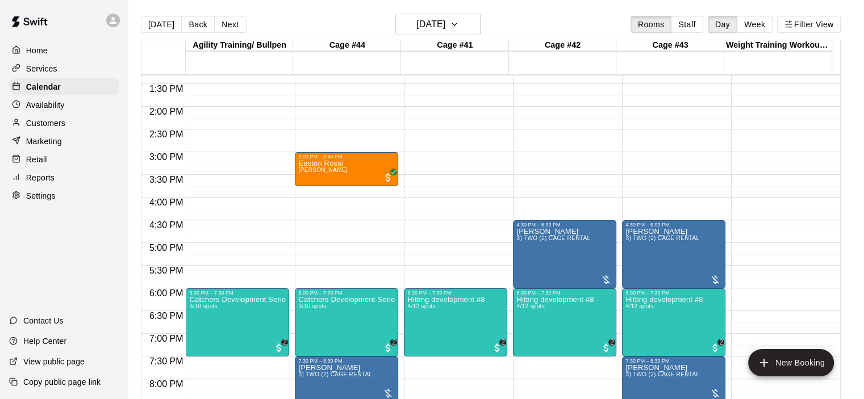
click at [364, 195] on div "12:00 AM – 9:00 AM Closed 10:30 AM – 11:45 AM [PERSON_NAME] [PERSON_NAME] 3:00 …" at bounding box center [346, 16] width 103 height 1090
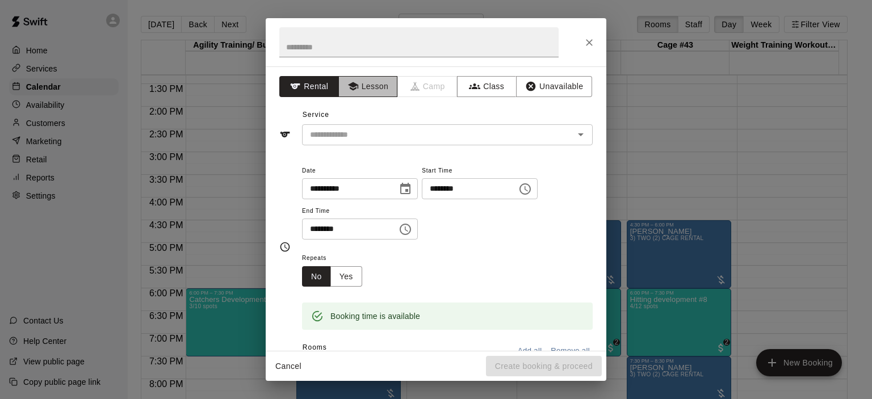
click at [388, 94] on button "Lesson" at bounding box center [368, 86] width 60 height 21
click at [574, 137] on icon "Open" at bounding box center [581, 135] width 14 height 14
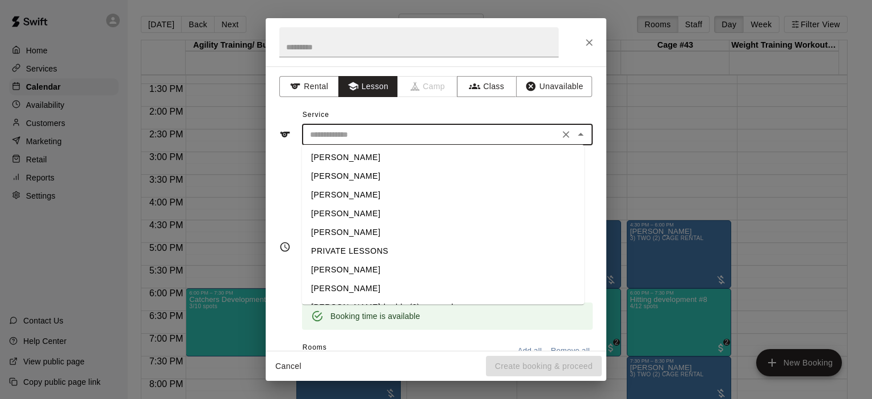
scroll to position [36, 0]
click at [386, 271] on li "[PERSON_NAME]" at bounding box center [443, 272] width 282 height 19
type input "**********"
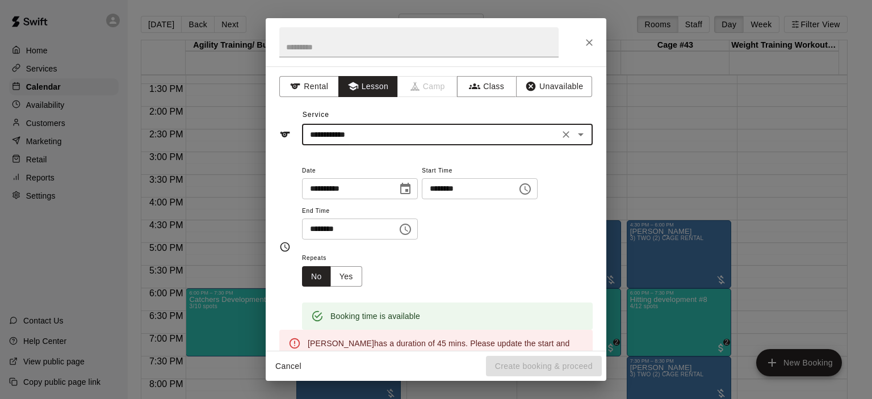
click at [532, 183] on icon "Choose time, selected time is 3:45 PM" at bounding box center [525, 189] width 14 height 14
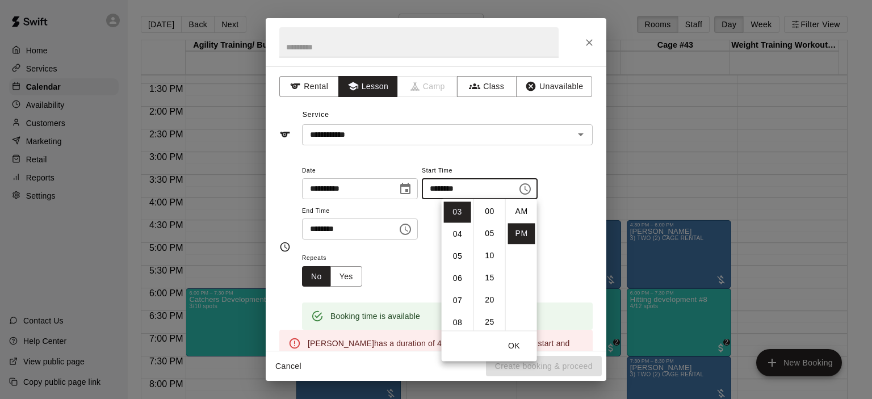
scroll to position [20, 0]
click at [457, 232] on li "04" at bounding box center [457, 234] width 27 height 21
click at [490, 238] on li "15" at bounding box center [489, 237] width 27 height 21
type input "********"
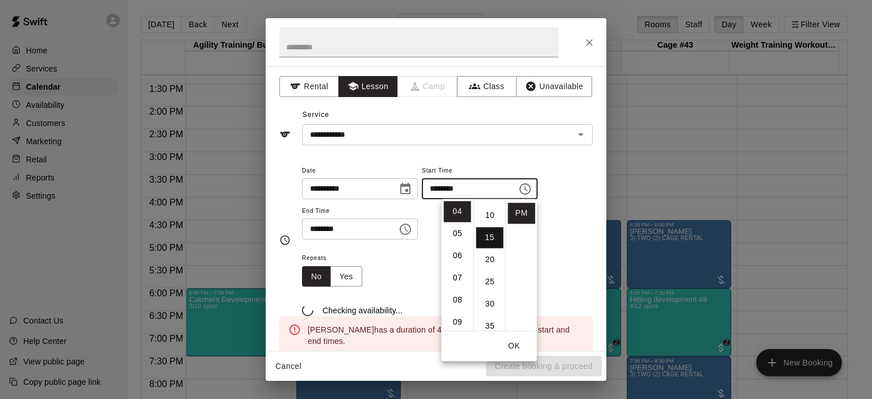
scroll to position [66, 0]
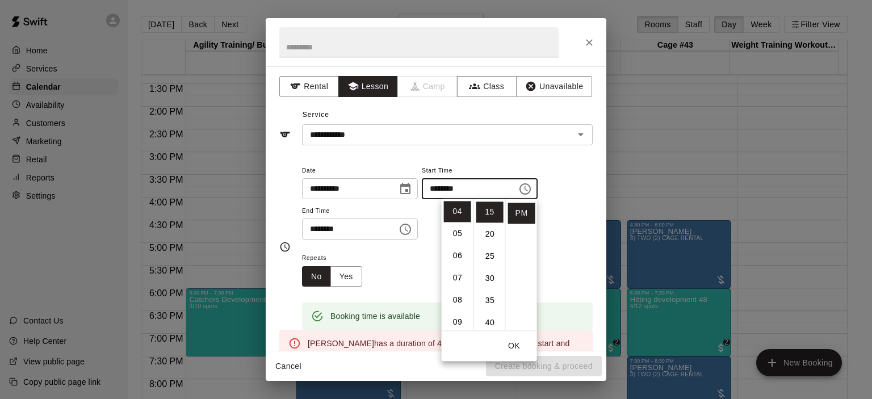
click at [383, 265] on div "Repeats No Yes" at bounding box center [447, 269] width 291 height 36
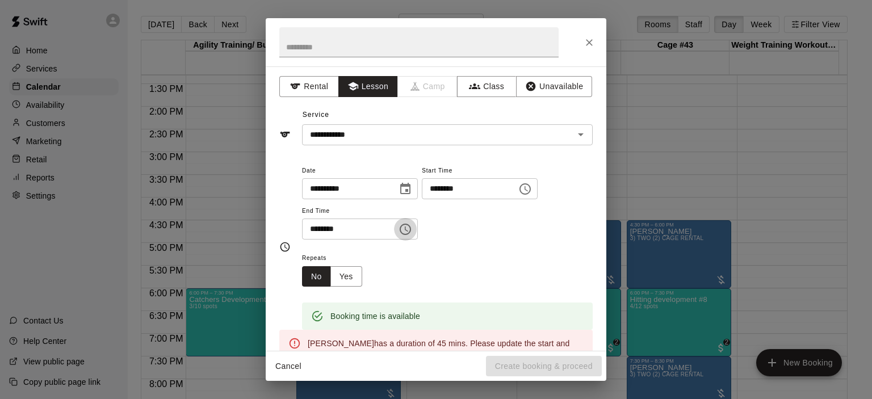
click at [411, 224] on icon "Choose time, selected time is 4:15 PM" at bounding box center [405, 229] width 11 height 11
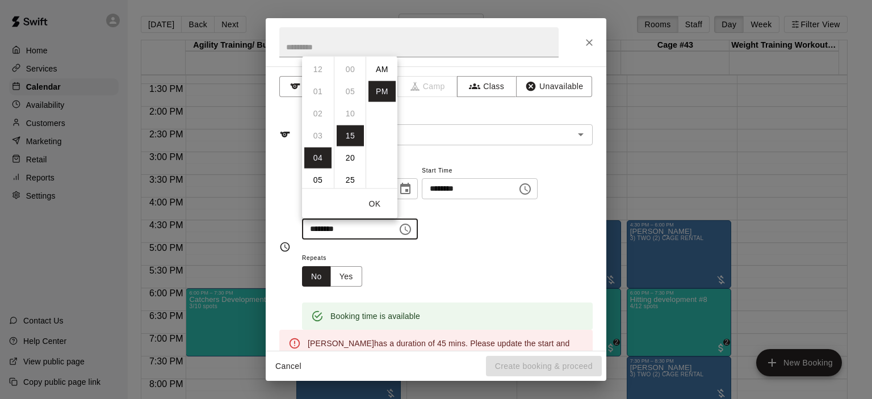
scroll to position [20, 0]
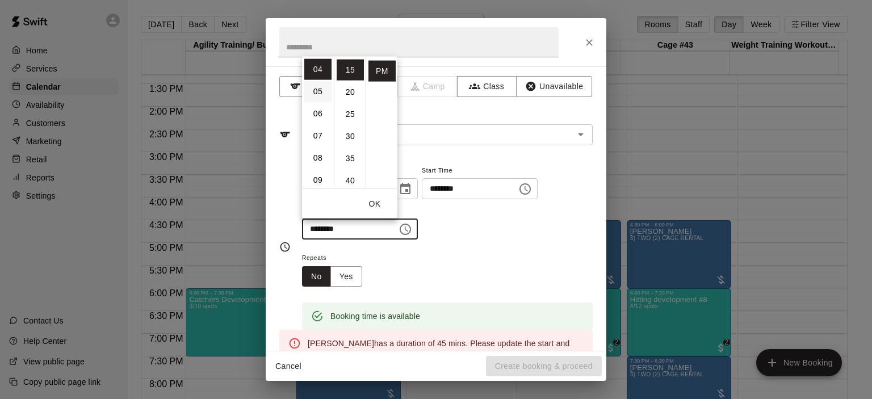
click at [319, 94] on li "05" at bounding box center [317, 91] width 27 height 21
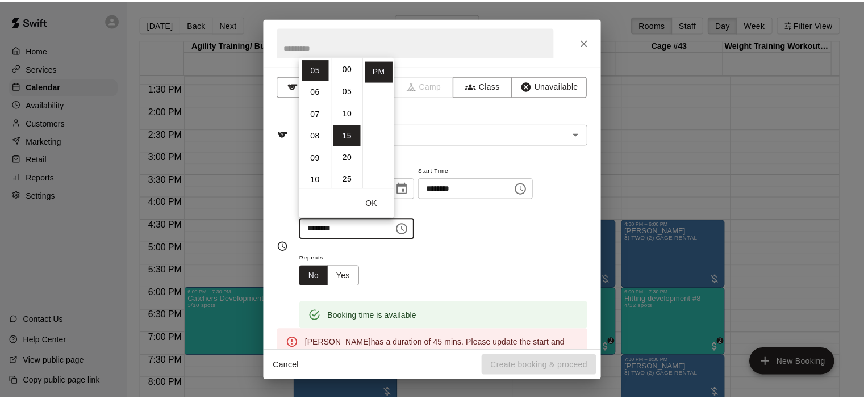
scroll to position [0, 0]
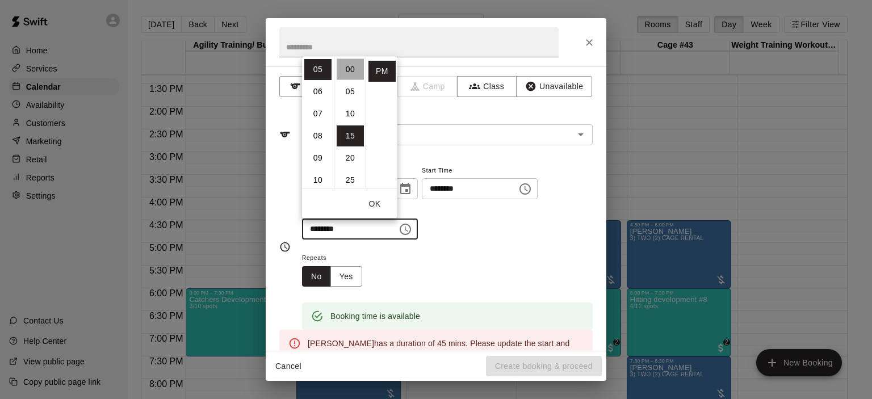
click at [349, 69] on li "00" at bounding box center [350, 68] width 27 height 21
type input "********"
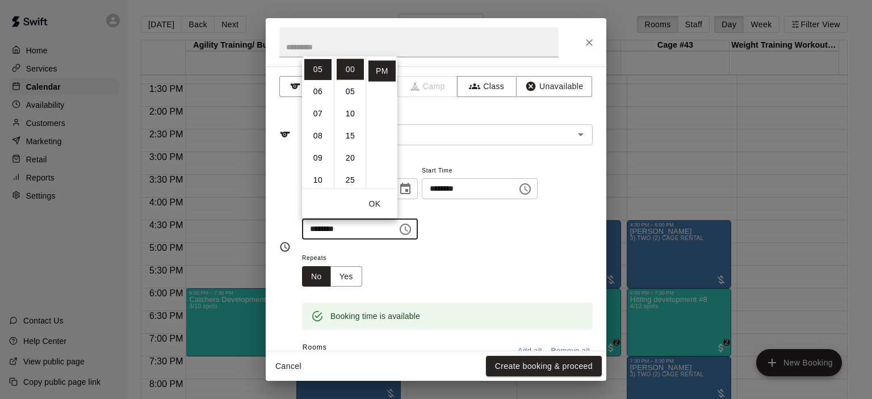
click at [479, 233] on div "**********" at bounding box center [447, 202] width 291 height 77
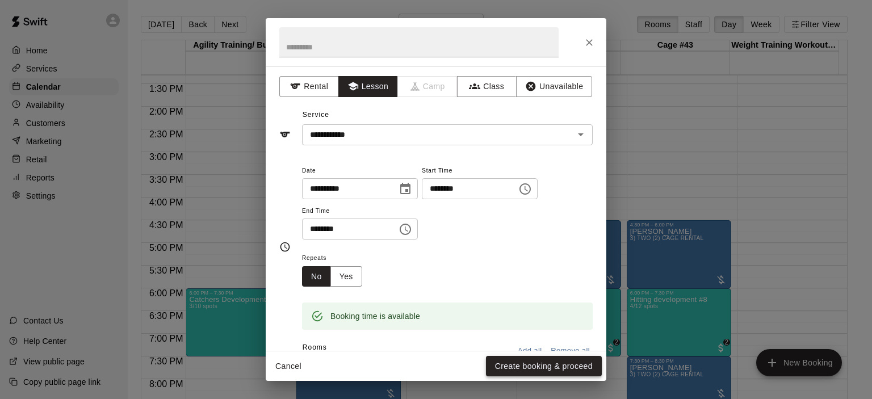
click at [542, 368] on button "Create booking & proceed" at bounding box center [544, 366] width 116 height 21
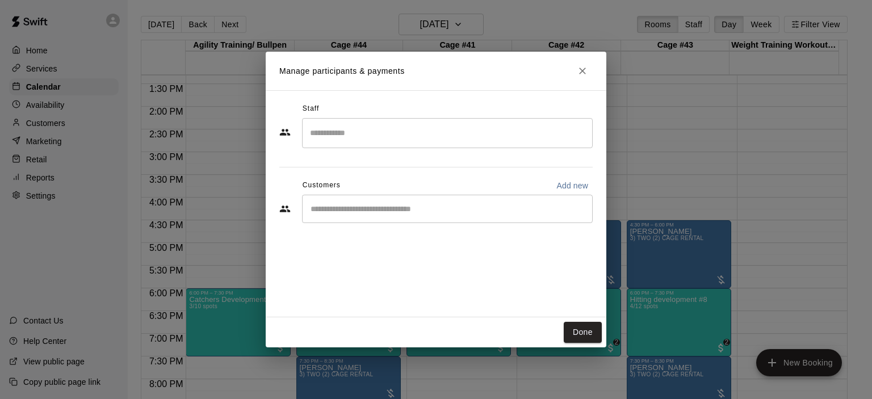
click at [384, 215] on div "​" at bounding box center [447, 209] width 291 height 28
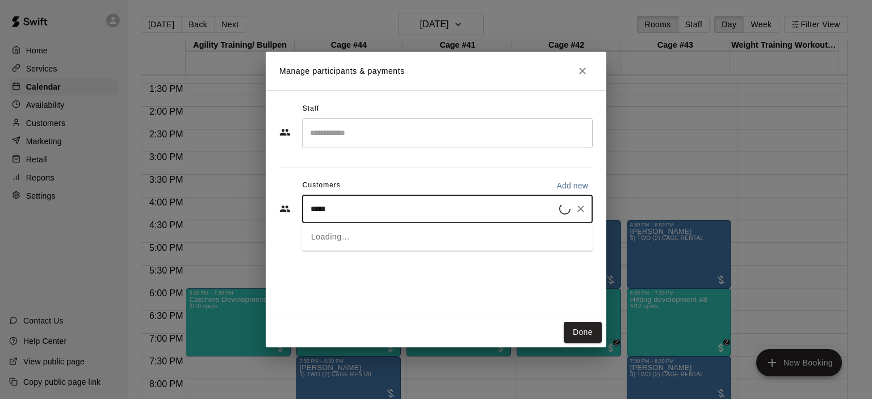
type input "******"
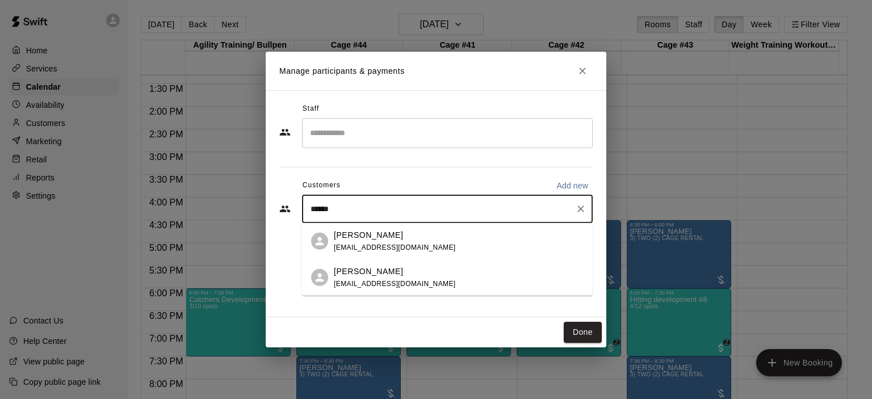
click at [365, 274] on p "[PERSON_NAME]" at bounding box center [368, 271] width 69 height 12
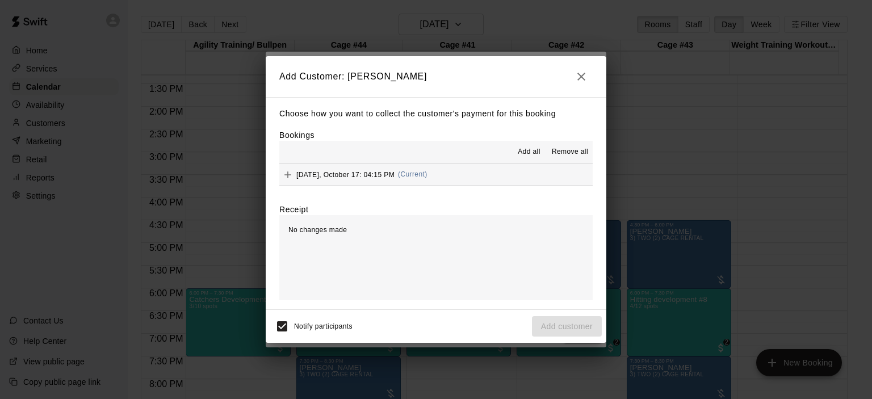
click at [411, 170] on div "[DATE], October 17: 04:15 PM (Current)" at bounding box center [353, 174] width 148 height 17
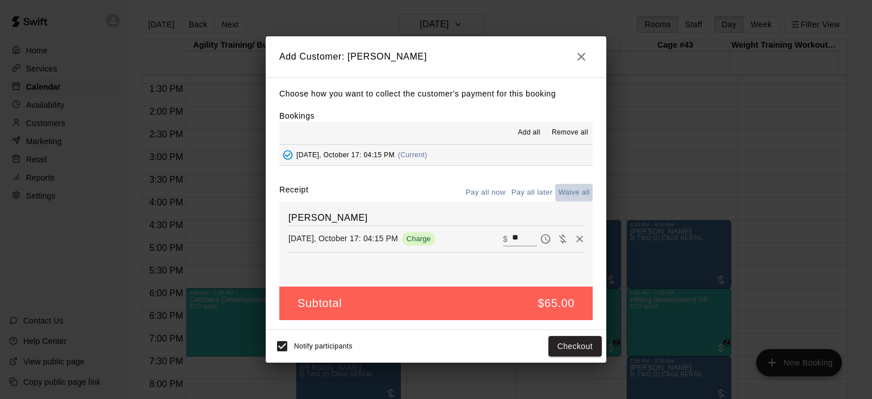
click at [570, 189] on button "Waive all" at bounding box center [573, 193] width 37 height 18
type input "*"
click at [570, 342] on button "Add customer" at bounding box center [567, 346] width 70 height 21
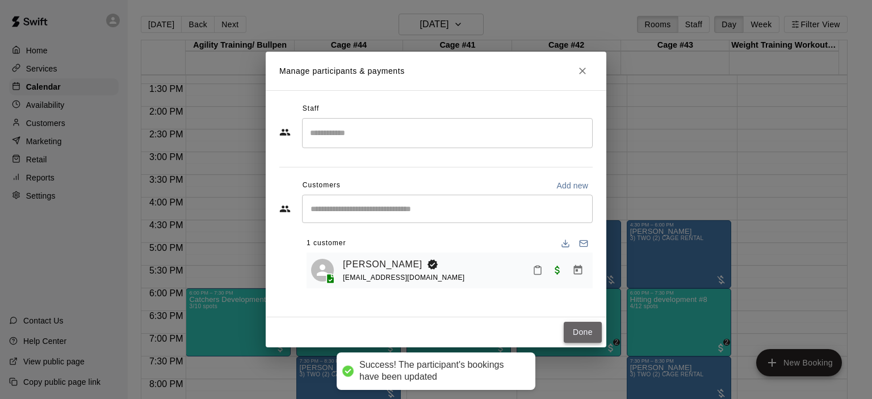
click at [577, 331] on button "Done" at bounding box center [583, 332] width 38 height 21
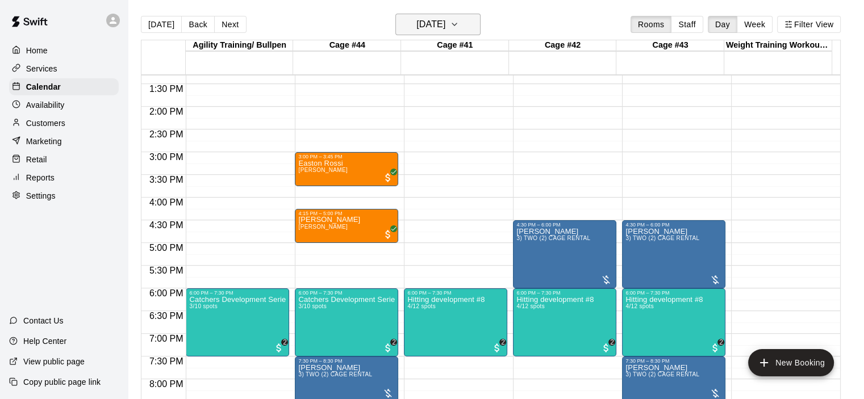
click at [459, 24] on icon "button" at bounding box center [454, 25] width 9 height 14
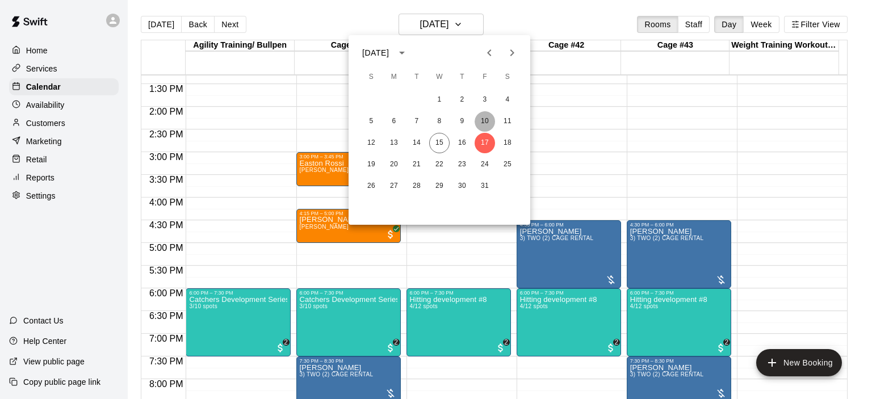
click at [488, 118] on button "10" at bounding box center [485, 121] width 20 height 20
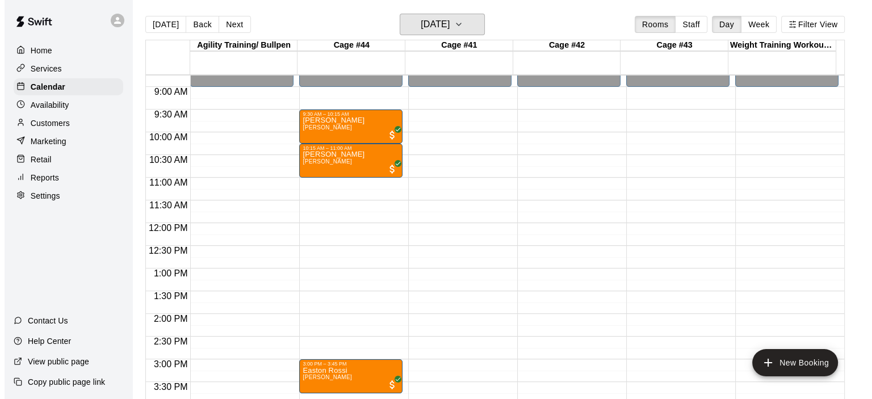
scroll to position [378, 0]
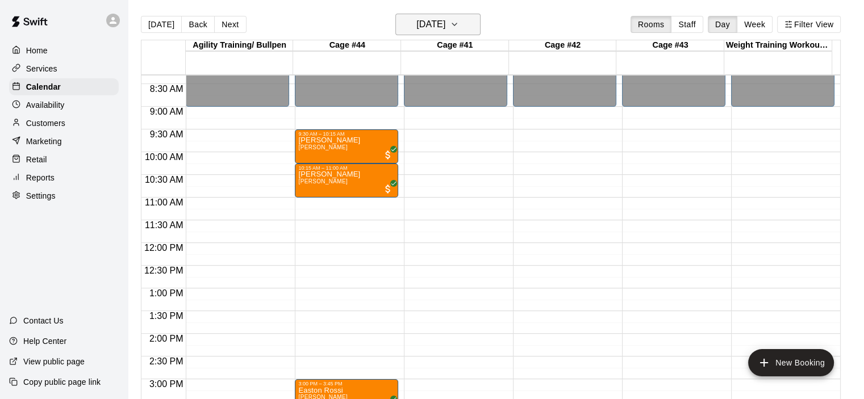
click at [459, 24] on icon "button" at bounding box center [454, 25] width 9 height 14
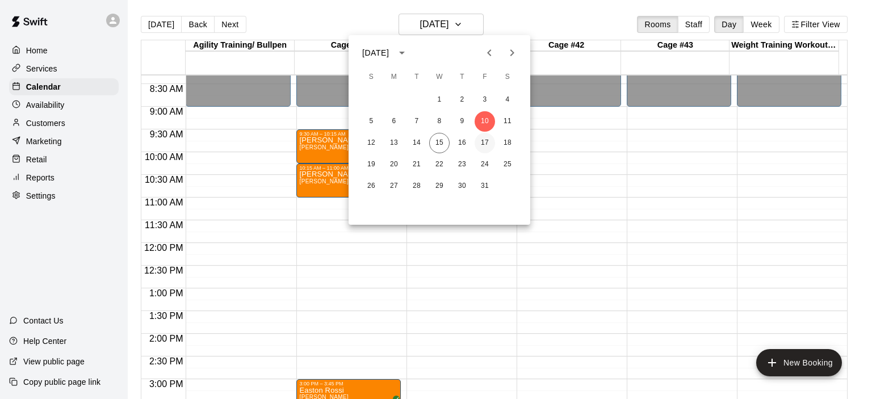
click at [483, 143] on button "17" at bounding box center [485, 143] width 20 height 20
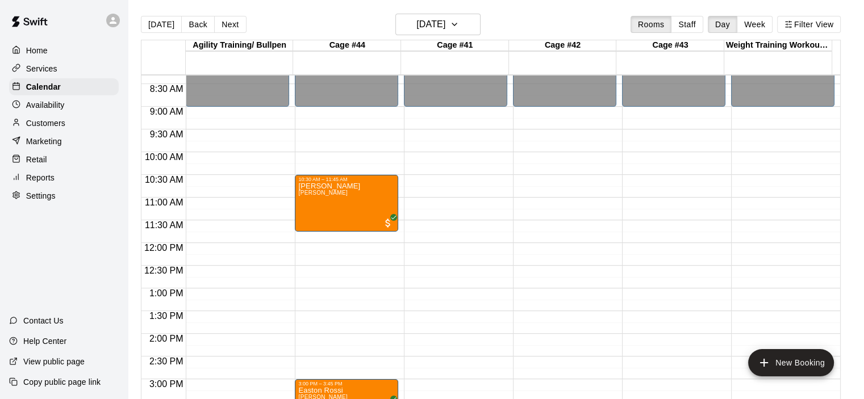
click at [329, 136] on div "12:00 AM – 9:00 AM Closed 10:30 AM – 11:45 AM [PERSON_NAME] [PERSON_NAME] 3:00 …" at bounding box center [346, 243] width 103 height 1090
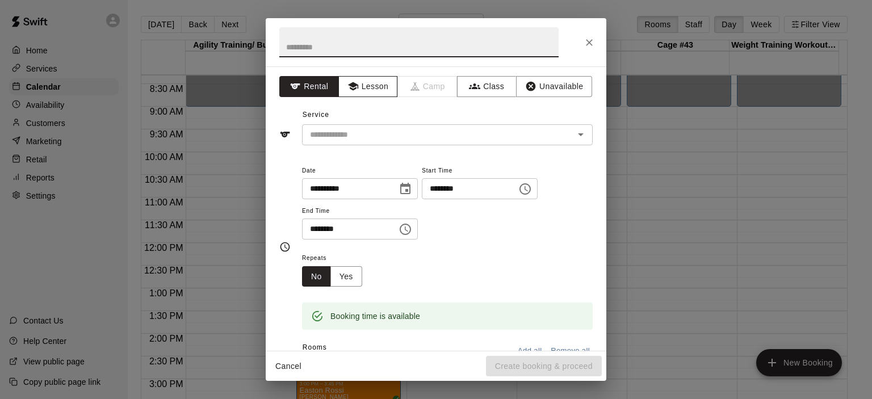
click at [370, 88] on button "Lesson" at bounding box center [368, 86] width 60 height 21
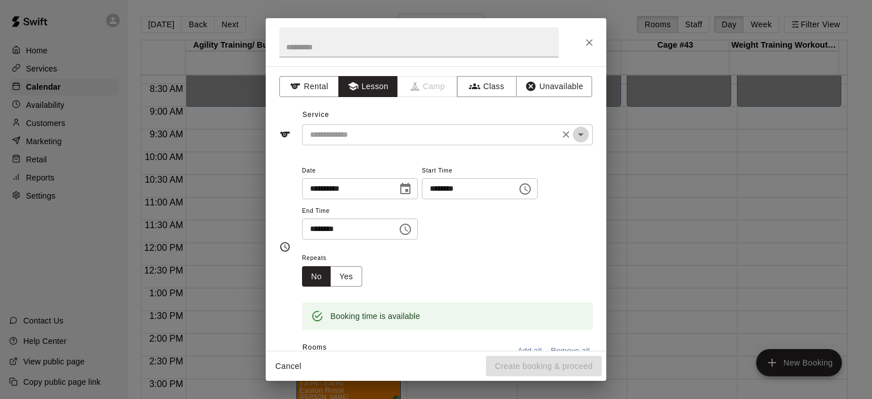
click at [574, 133] on icon "Open" at bounding box center [581, 135] width 14 height 14
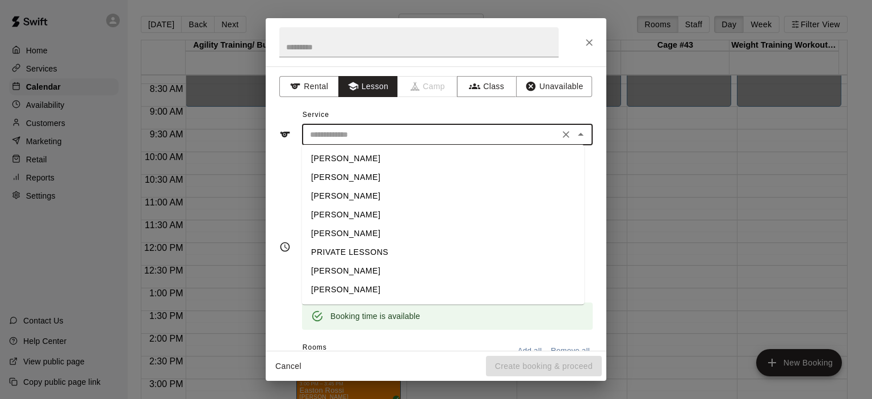
scroll to position [36, 0]
click at [373, 275] on li "[PERSON_NAME]" at bounding box center [443, 272] width 282 height 19
type input "**********"
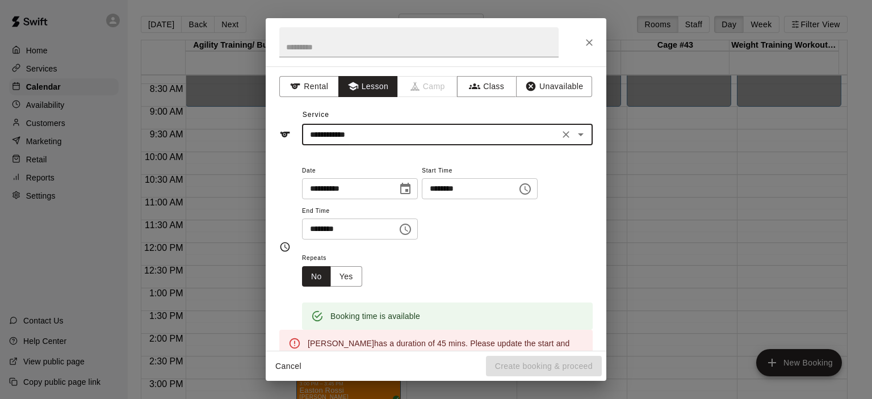
click at [412, 232] on icon "Choose time, selected time is 10:00 AM" at bounding box center [406, 230] width 14 height 14
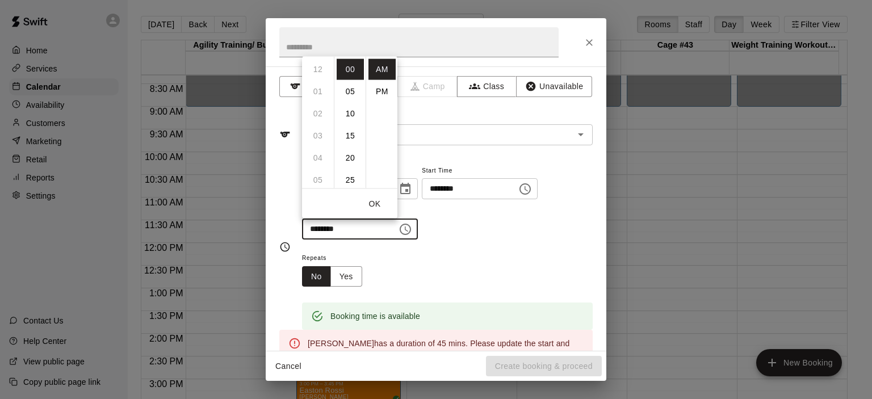
scroll to position [221, 0]
click at [354, 130] on li "15" at bounding box center [350, 135] width 27 height 21
type input "********"
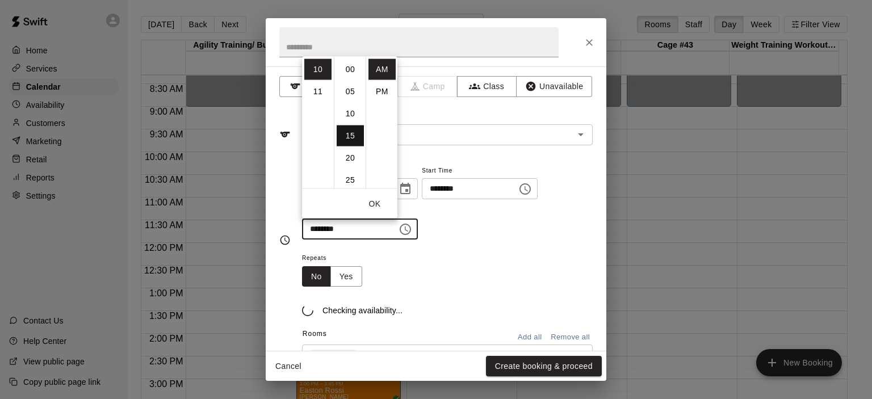
scroll to position [66, 0]
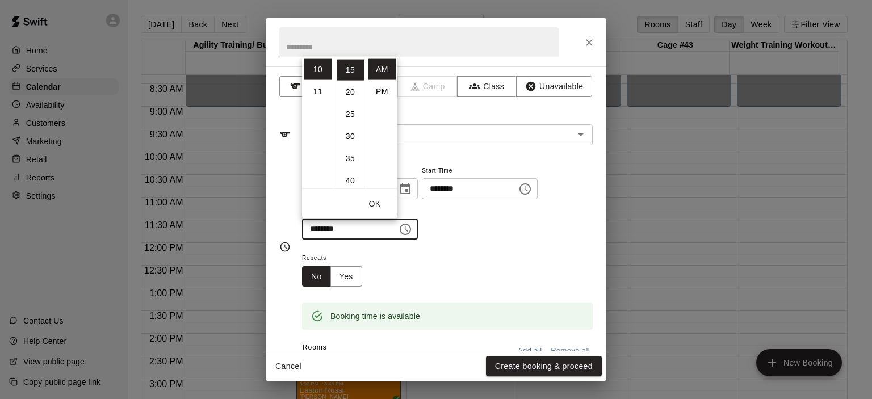
click at [491, 216] on div "**********" at bounding box center [447, 202] width 291 height 77
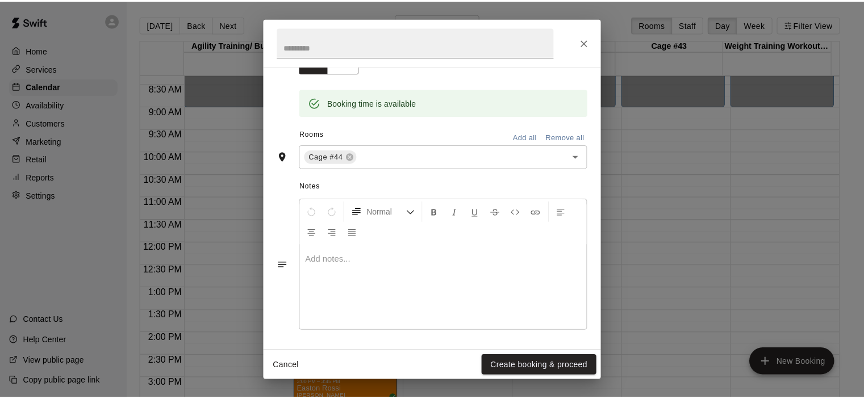
scroll to position [100, 0]
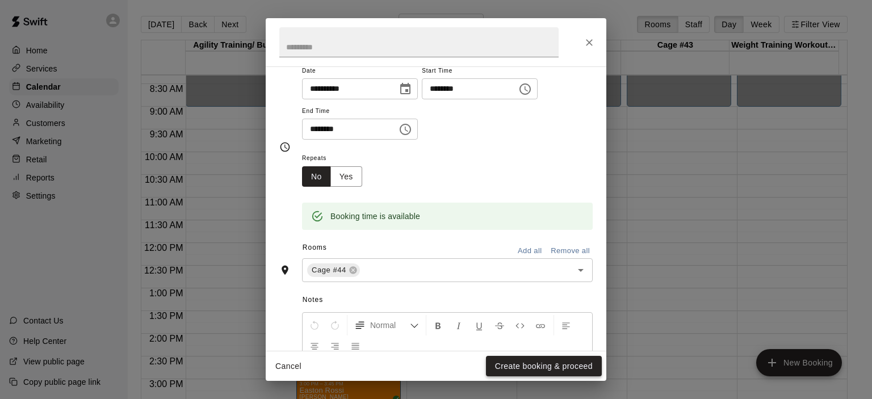
click at [547, 365] on button "Create booking & proceed" at bounding box center [544, 366] width 116 height 21
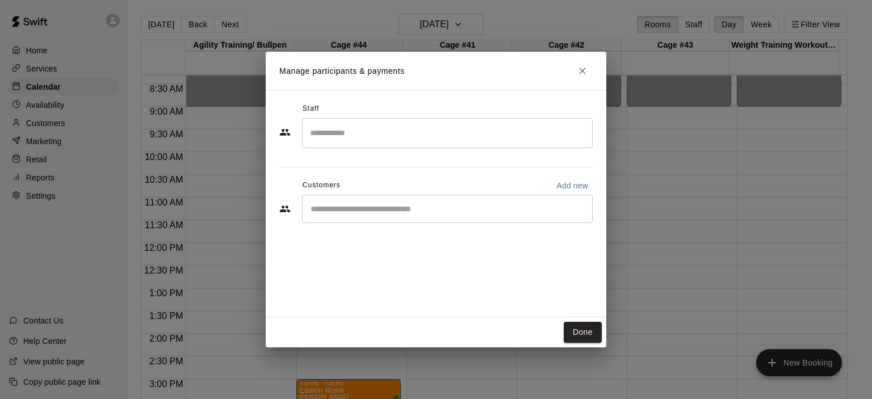
click at [400, 197] on div "​" at bounding box center [447, 209] width 291 height 28
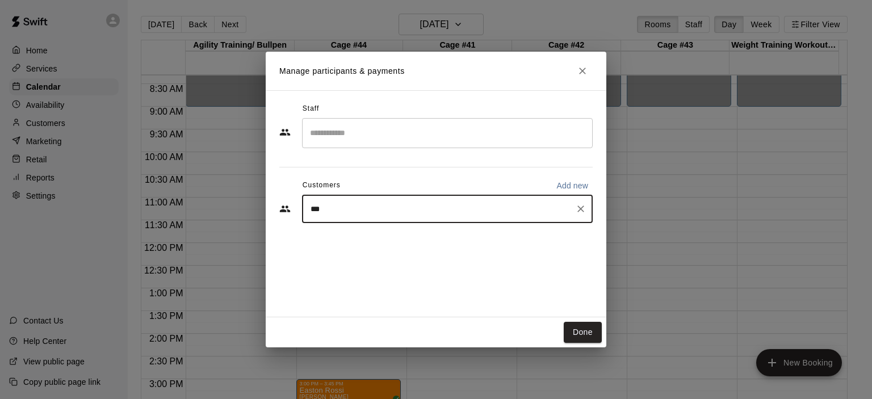
type input "**"
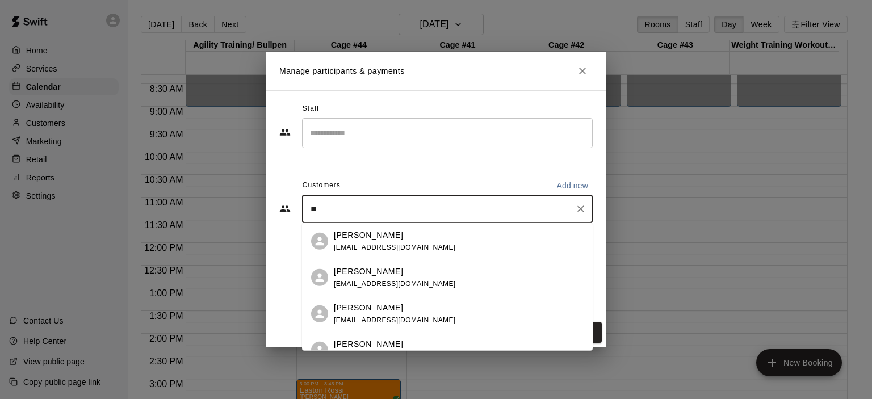
click at [377, 272] on p "[PERSON_NAME]" at bounding box center [368, 271] width 69 height 12
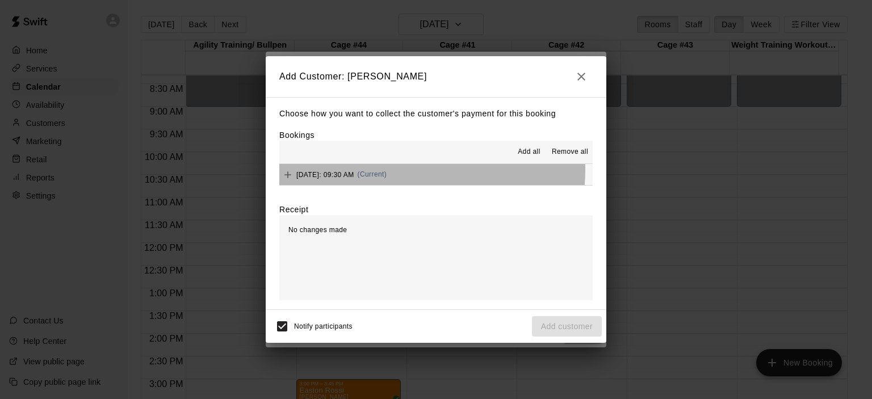
click at [387, 171] on span "(Current)" at bounding box center [373, 174] width 30 height 8
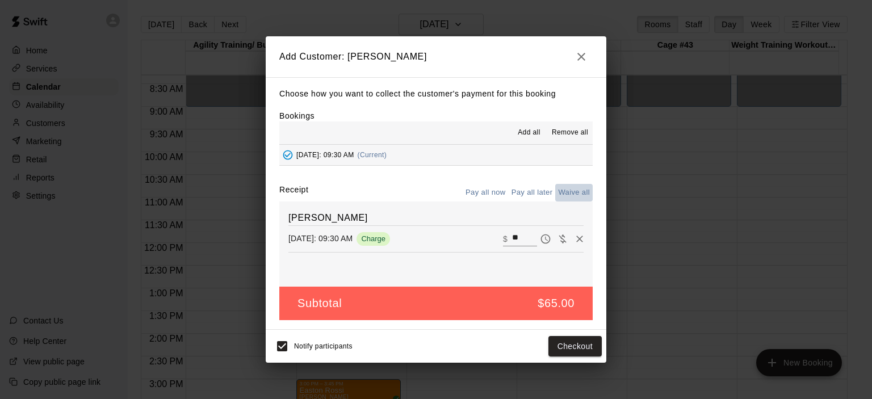
click at [580, 193] on button "Waive all" at bounding box center [573, 193] width 37 height 18
type input "*"
click at [556, 349] on button "Add customer" at bounding box center [567, 346] width 70 height 21
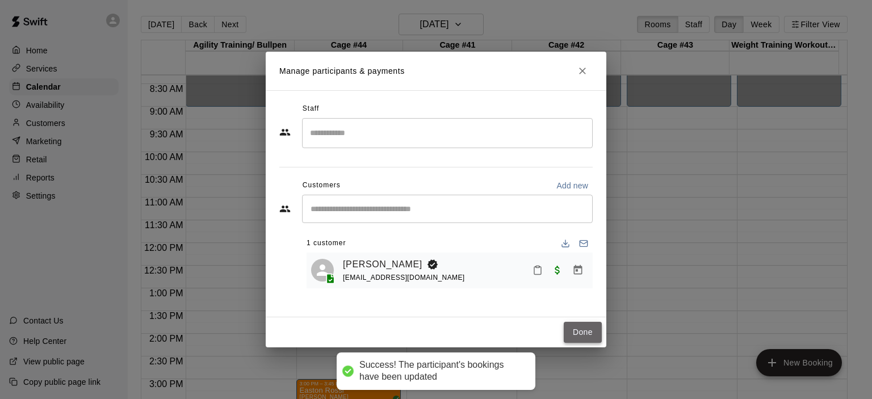
click at [583, 329] on button "Done" at bounding box center [583, 332] width 38 height 21
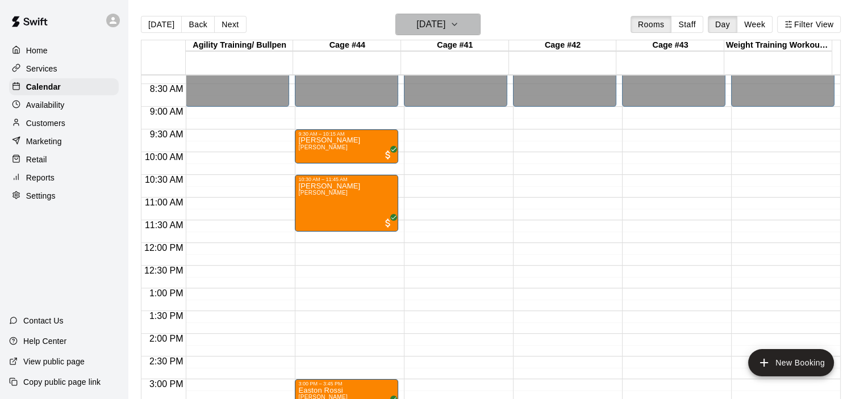
click at [457, 23] on icon "button" at bounding box center [454, 24] width 5 height 2
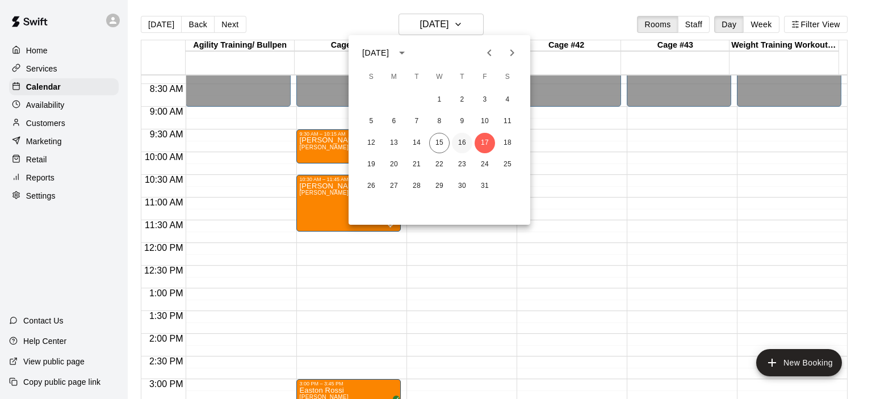
click at [466, 141] on button "16" at bounding box center [462, 143] width 20 height 20
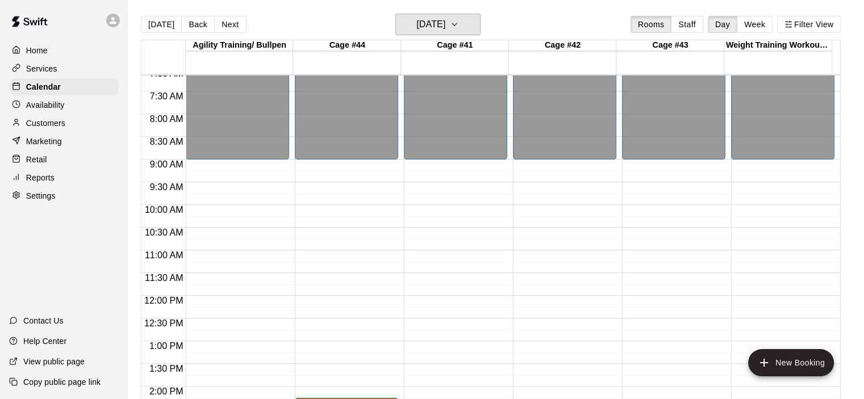
scroll to position [548, 0]
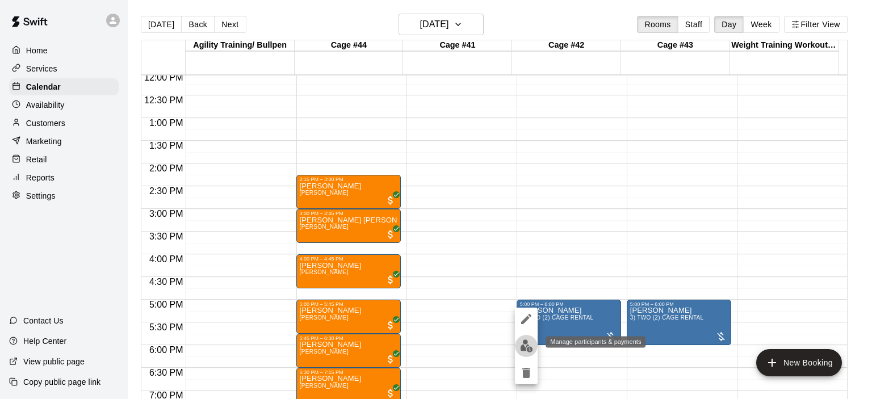
click at [524, 347] on img "edit" at bounding box center [526, 346] width 13 height 13
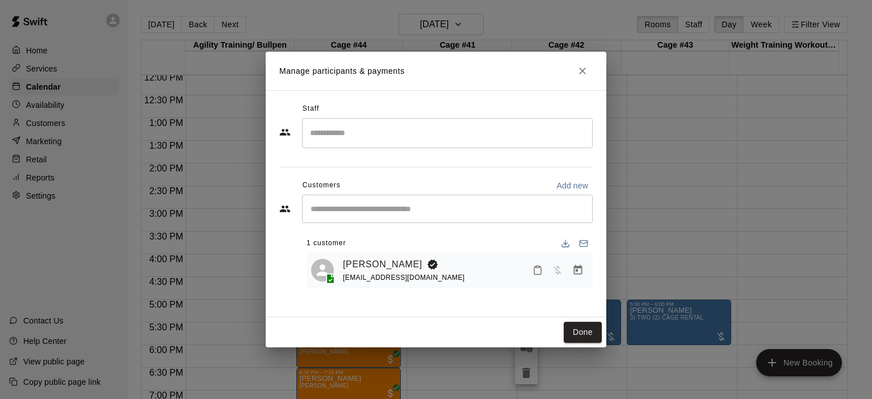
click at [577, 267] on icon "Manage bookings & payment" at bounding box center [578, 270] width 9 height 10
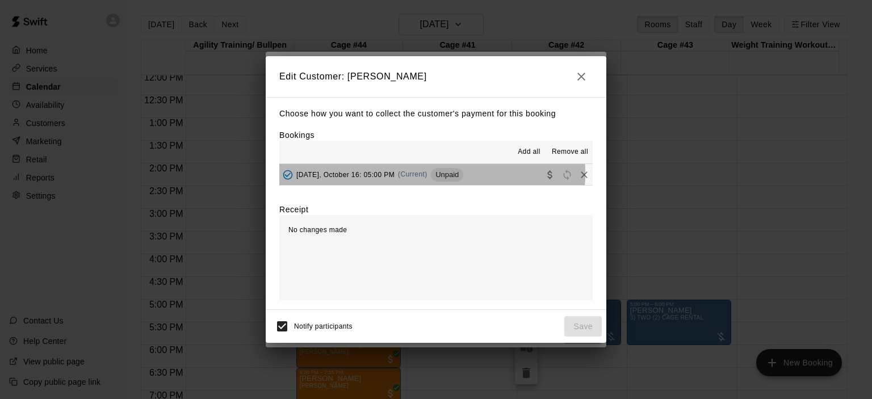
click at [416, 174] on span "(Current)" at bounding box center [413, 174] width 30 height 8
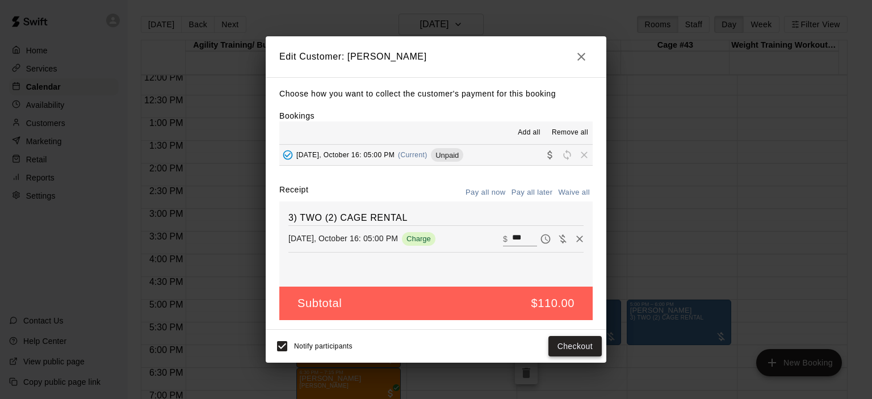
click at [585, 345] on button "Checkout" at bounding box center [575, 346] width 53 height 21
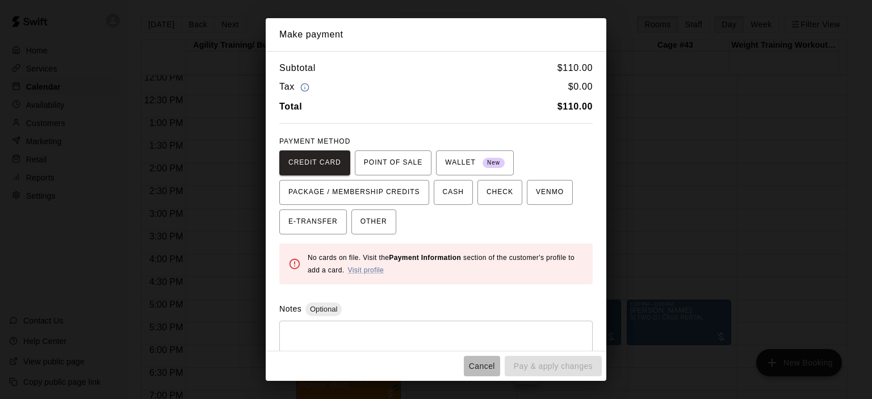
click at [483, 363] on button "Cancel" at bounding box center [482, 366] width 36 height 21
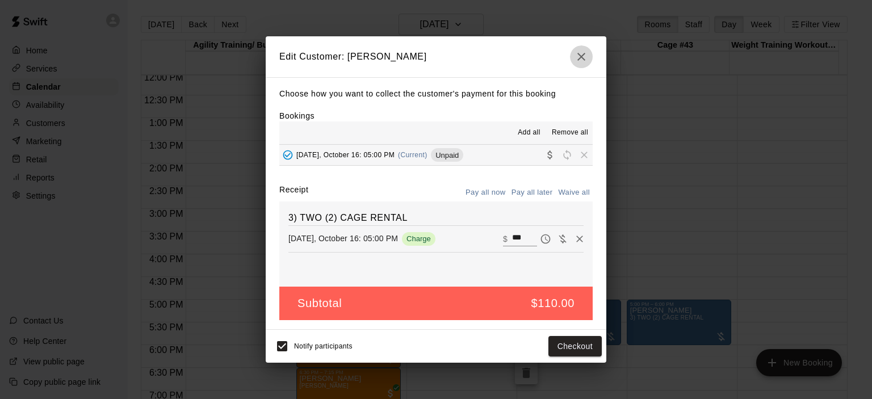
click at [588, 58] on icon "button" at bounding box center [582, 57] width 14 height 14
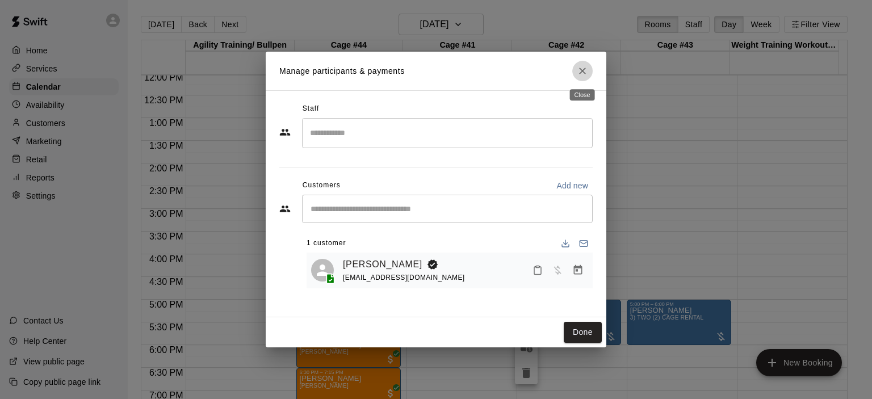
click at [582, 70] on icon "Close" at bounding box center [582, 71] width 7 height 7
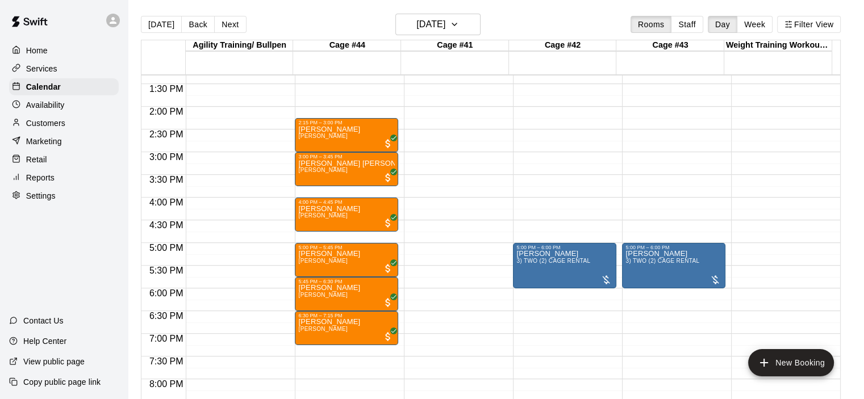
scroll to position [434, 0]
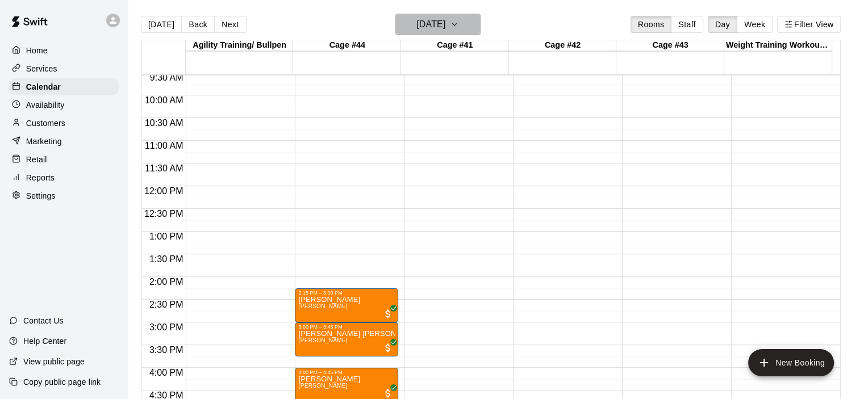
click at [459, 23] on icon "button" at bounding box center [454, 25] width 9 height 14
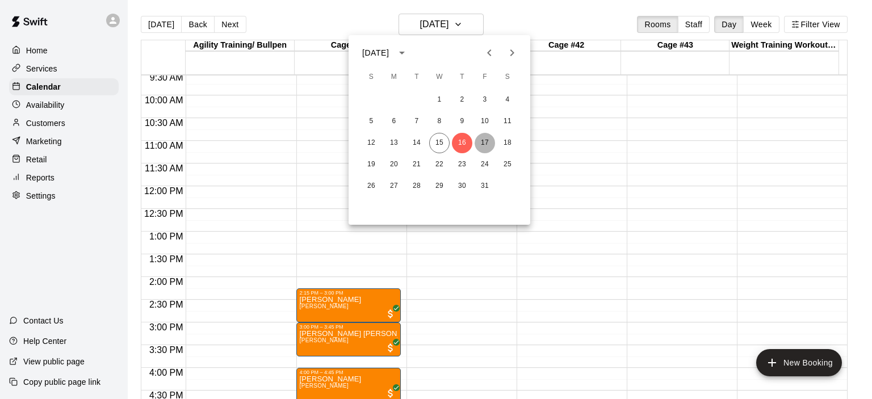
click at [482, 145] on button "17" at bounding box center [485, 143] width 20 height 20
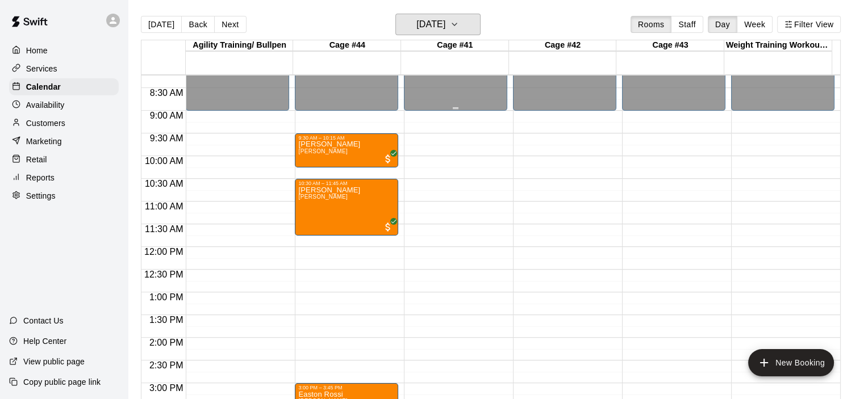
scroll to position [378, 0]
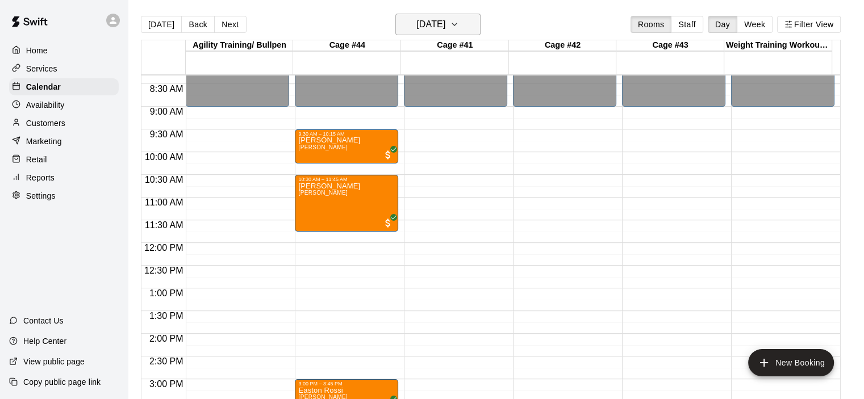
click at [459, 25] on icon "button" at bounding box center [454, 25] width 9 height 14
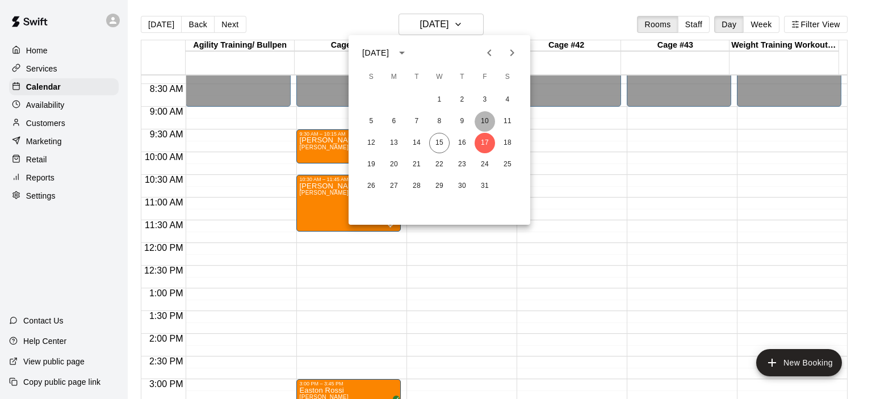
click at [484, 118] on button "10" at bounding box center [485, 121] width 20 height 20
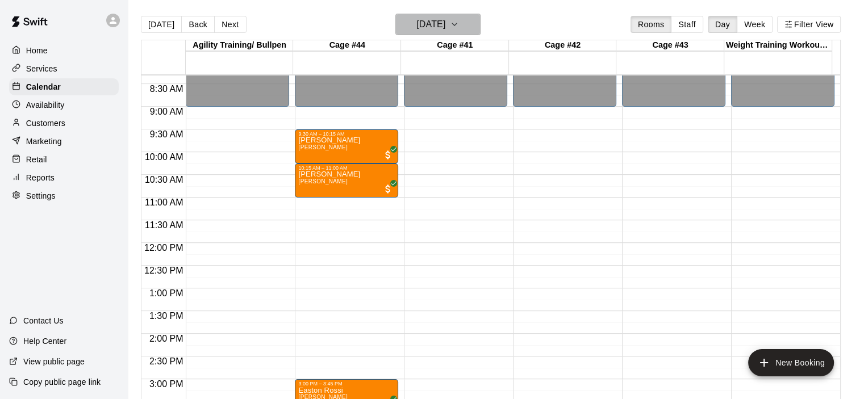
click at [459, 20] on icon "button" at bounding box center [454, 25] width 9 height 14
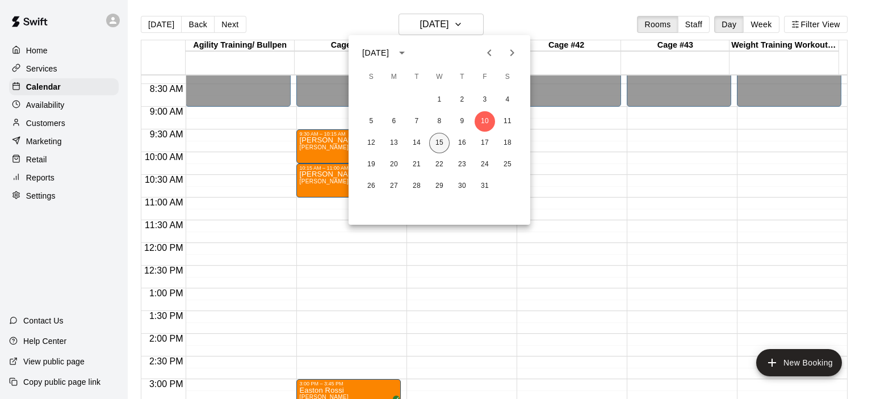
click at [438, 147] on button "15" at bounding box center [439, 143] width 20 height 20
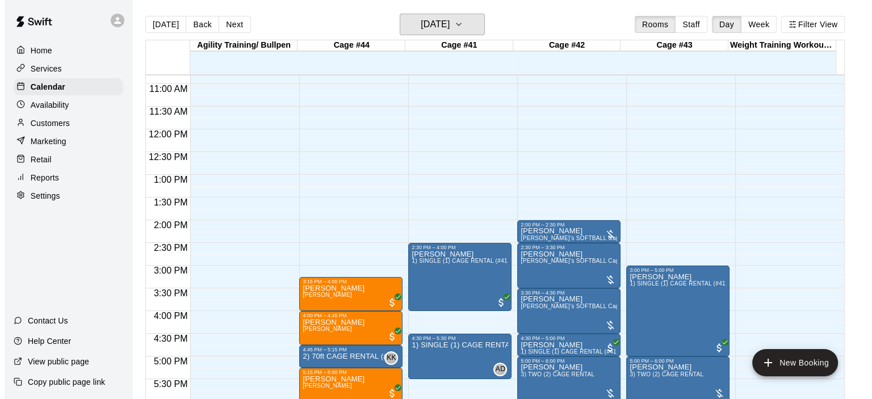
scroll to position [662, 0]
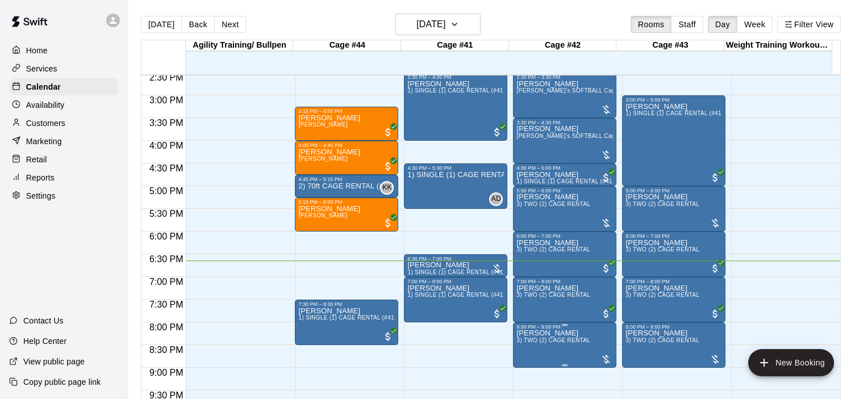
click at [540, 333] on p "[PERSON_NAME]" at bounding box center [553, 333] width 74 height 0
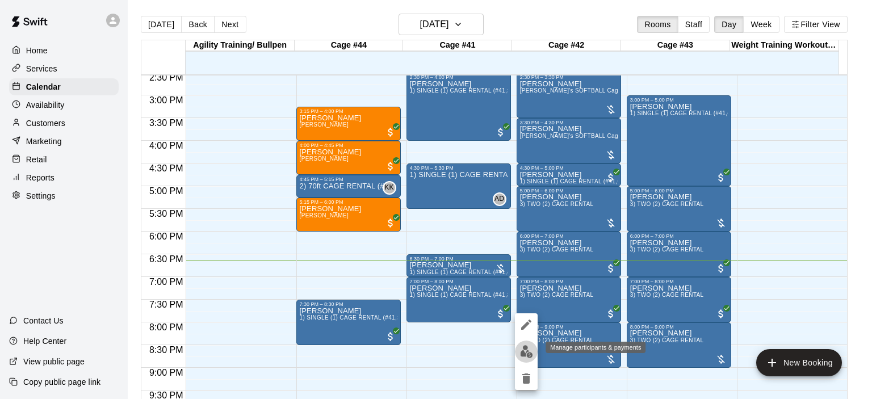
click at [529, 354] on img "edit" at bounding box center [526, 351] width 13 height 13
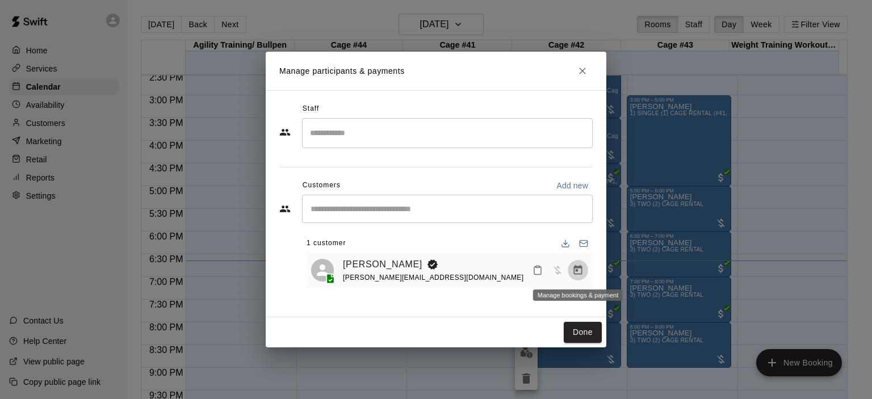
click at [577, 267] on icon "Manage bookings & payment" at bounding box center [578, 270] width 9 height 10
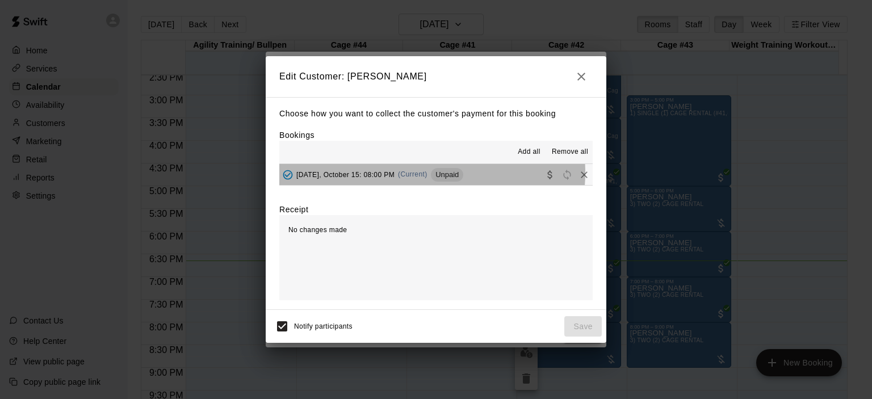
click at [428, 174] on span "(Current)" at bounding box center [413, 174] width 30 height 8
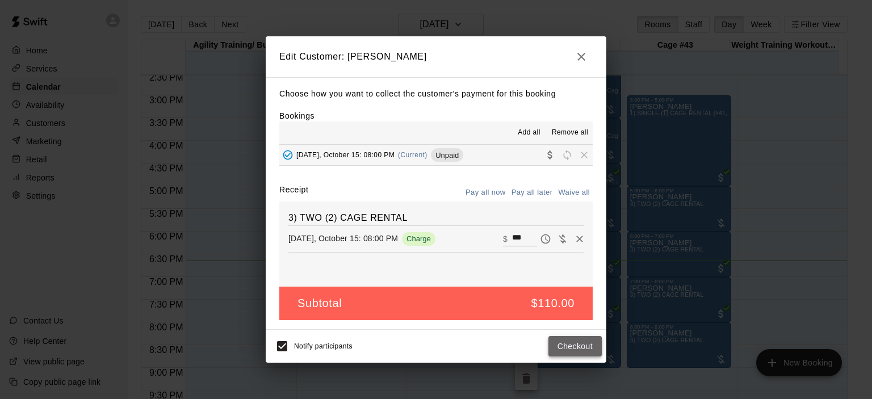
click at [584, 347] on button "Checkout" at bounding box center [575, 346] width 53 height 21
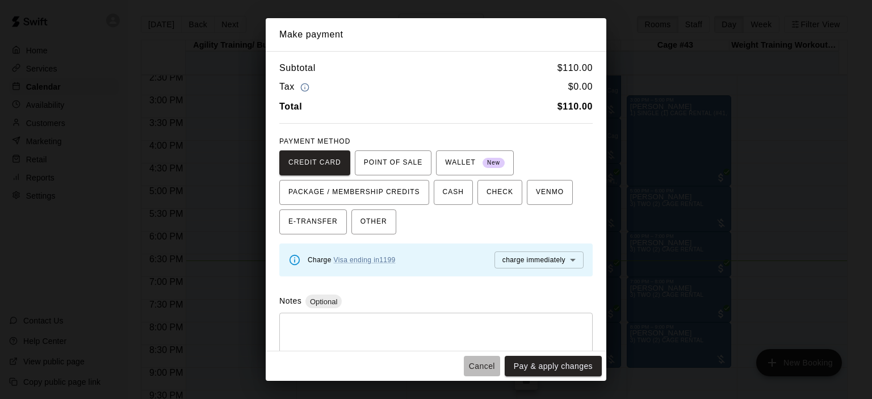
click at [479, 365] on button "Cancel" at bounding box center [482, 366] width 36 height 21
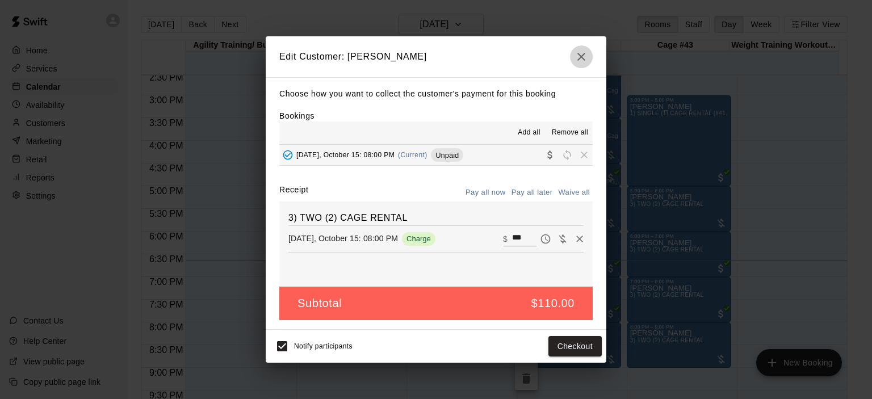
click at [582, 57] on icon "button" at bounding box center [582, 57] width 8 height 8
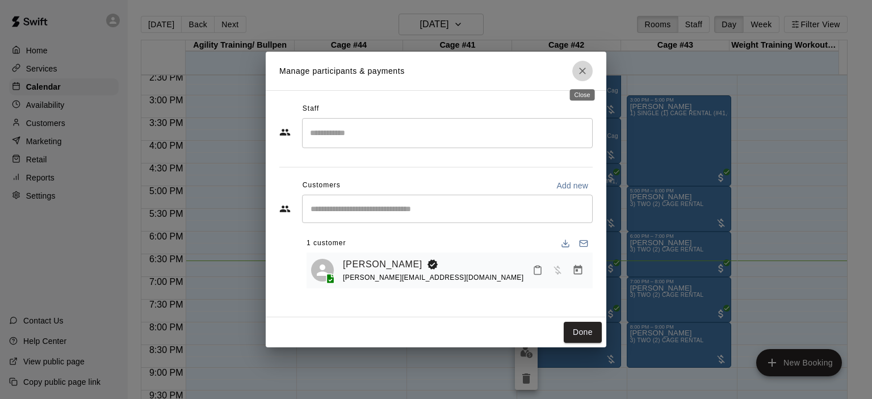
click at [580, 71] on icon "Close" at bounding box center [582, 70] width 11 height 11
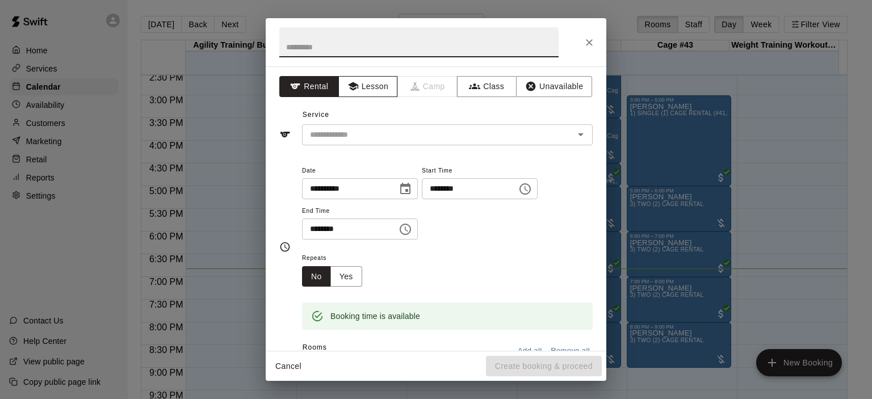
click at [372, 86] on button "Lesson" at bounding box center [368, 86] width 60 height 21
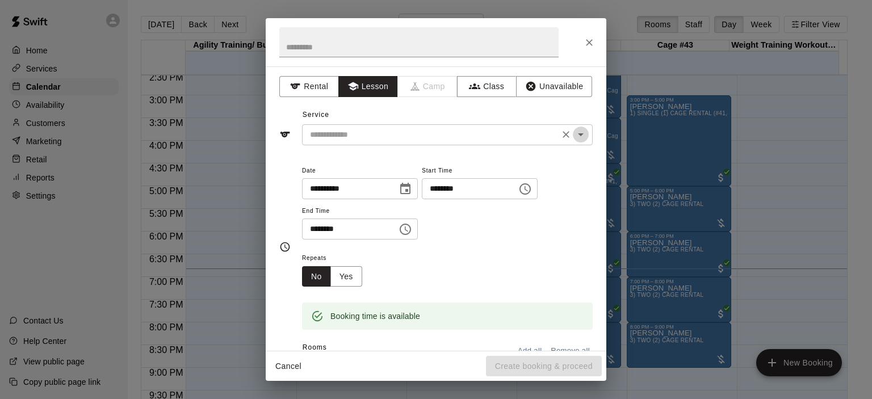
click at [574, 137] on icon "Open" at bounding box center [581, 135] width 14 height 14
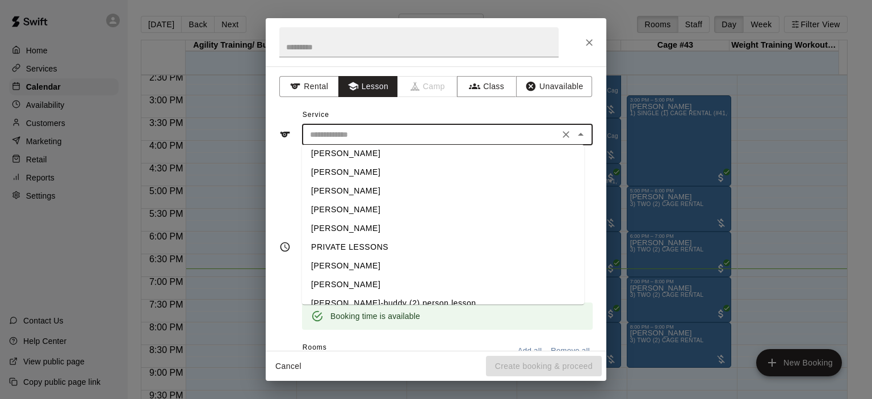
scroll to position [36, 0]
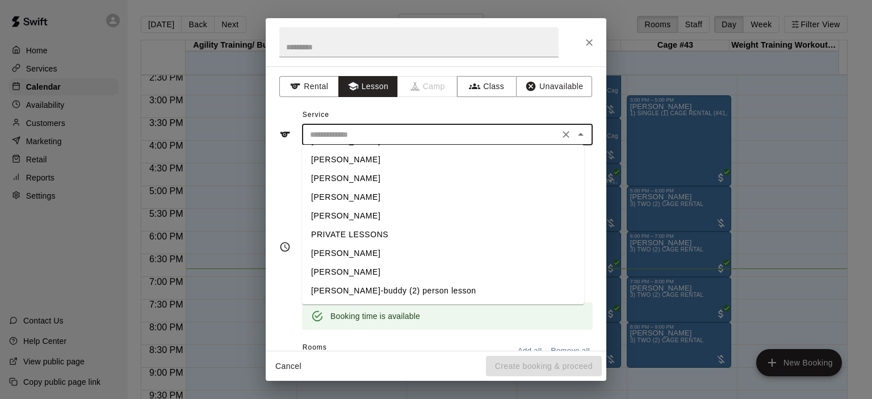
click at [369, 270] on li "[PERSON_NAME]" at bounding box center [443, 272] width 282 height 19
type input "**********"
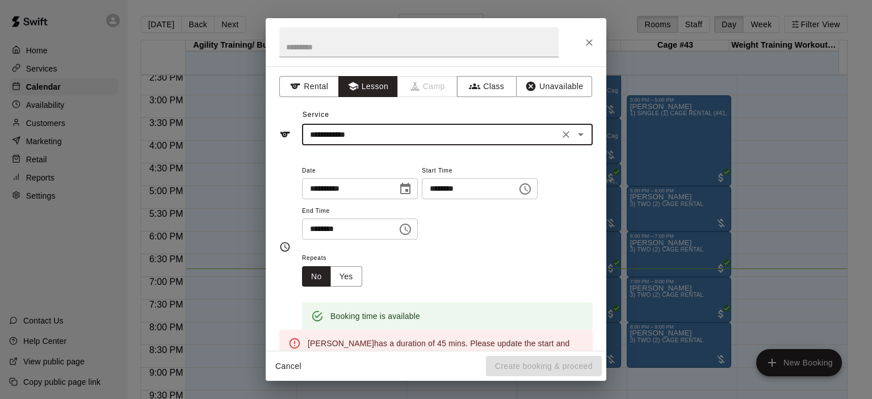
click at [532, 193] on icon "Choose time, selected time is 6:30 PM" at bounding box center [525, 189] width 14 height 14
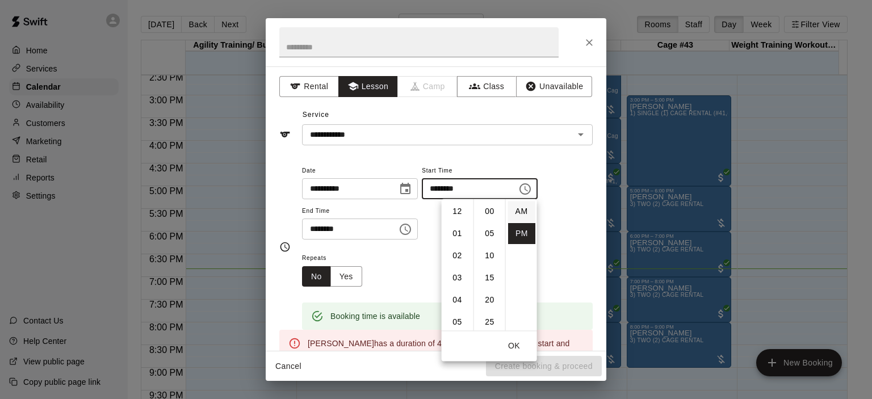
scroll to position [20, 0]
click at [495, 277] on li "45" at bounding box center [489, 277] width 27 height 21
type input "********"
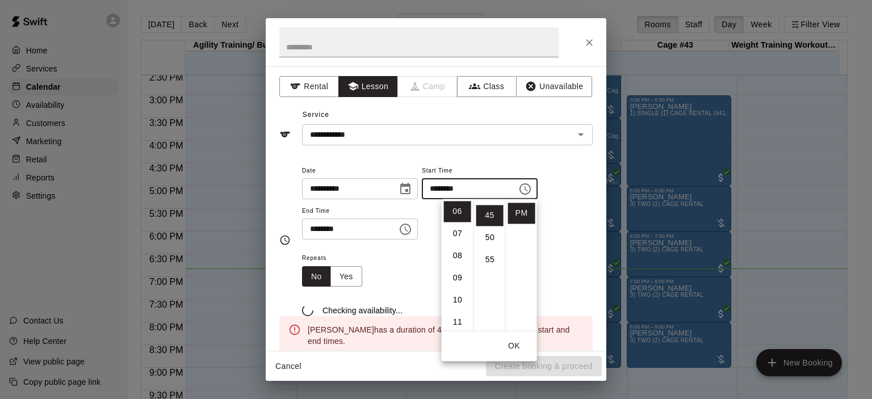
scroll to position [199, 0]
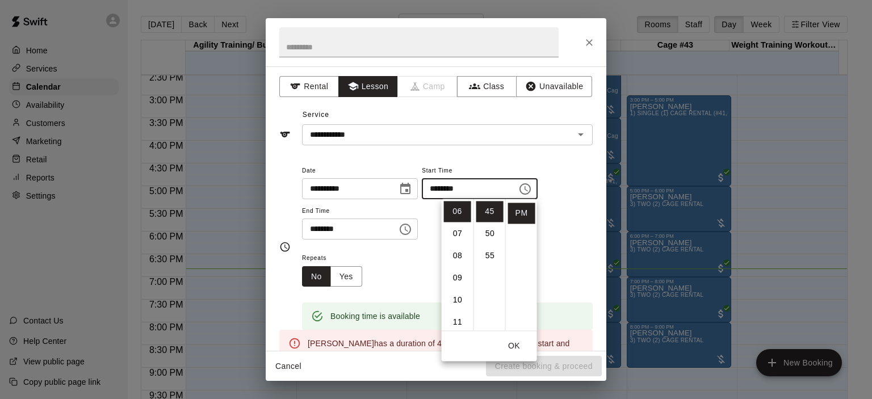
click at [386, 229] on input "********" at bounding box center [345, 229] width 87 height 21
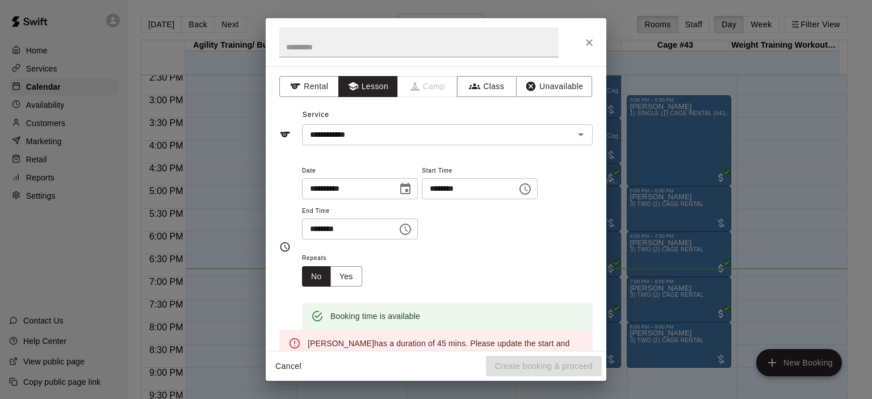
click at [358, 231] on input "********" at bounding box center [345, 229] width 87 height 21
click at [412, 229] on icon "Choose time, selected time is 7:00 PM" at bounding box center [406, 230] width 14 height 14
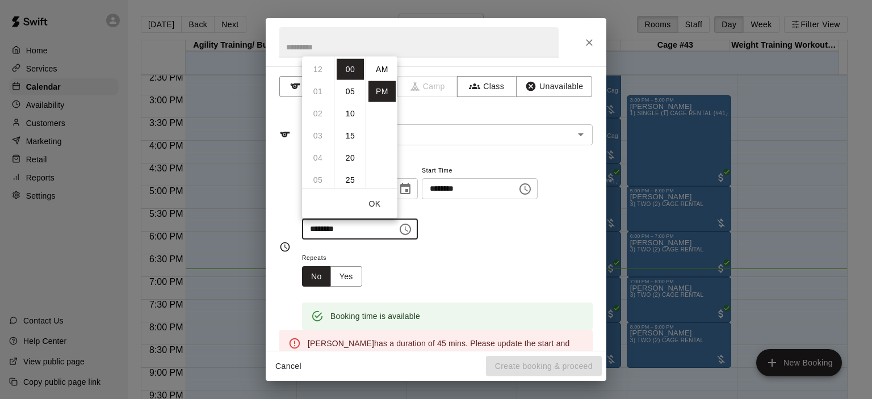
scroll to position [20, 0]
click at [352, 179] on li "30" at bounding box center [350, 179] width 27 height 21
type input "********"
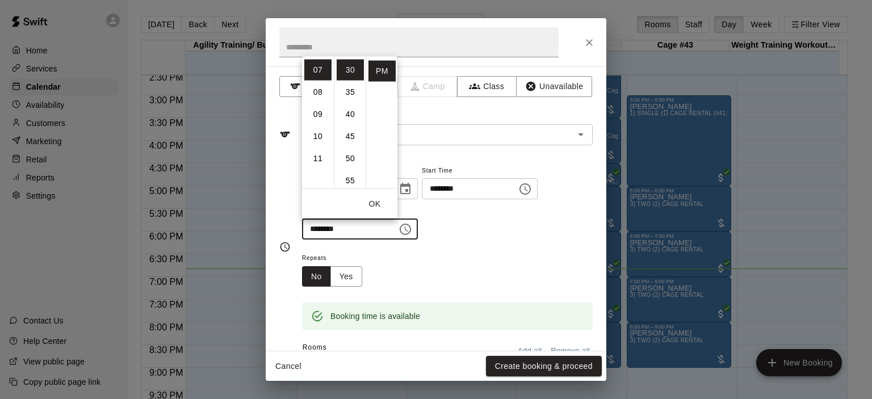
scroll to position [133, 0]
click at [484, 237] on div "**********" at bounding box center [447, 202] width 291 height 77
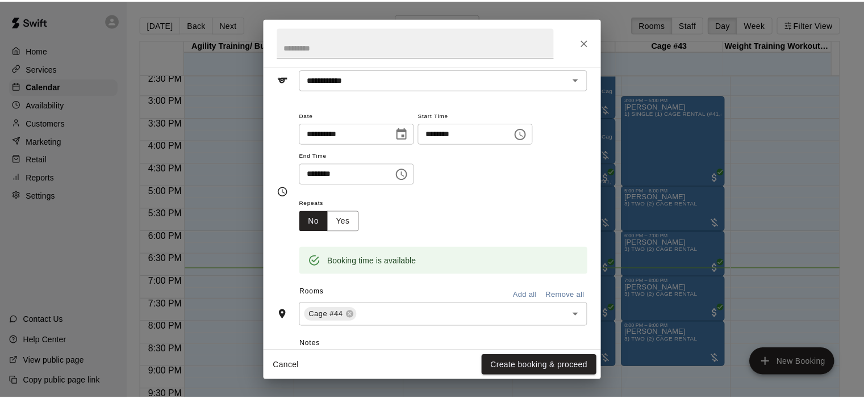
scroll to position [170, 0]
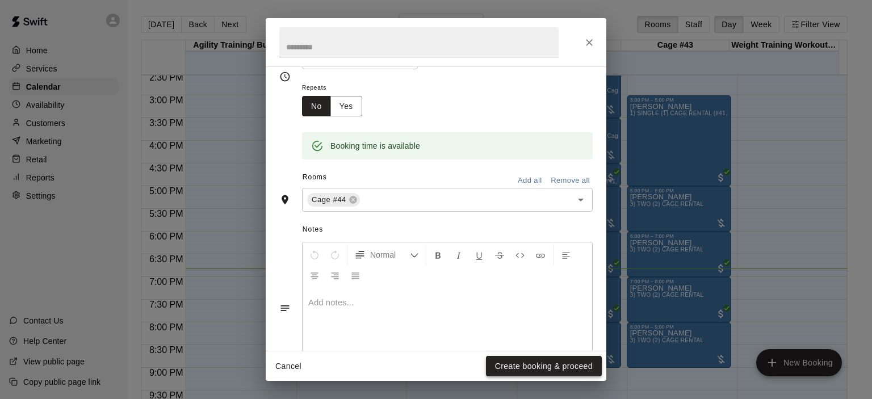
click at [529, 361] on button "Create booking & proceed" at bounding box center [544, 366] width 116 height 21
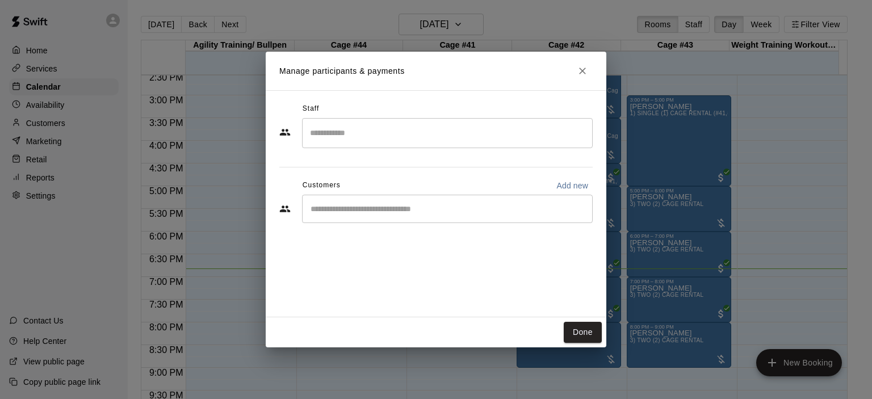
click at [352, 212] on input "Start typing to search customers..." at bounding box center [447, 208] width 281 height 11
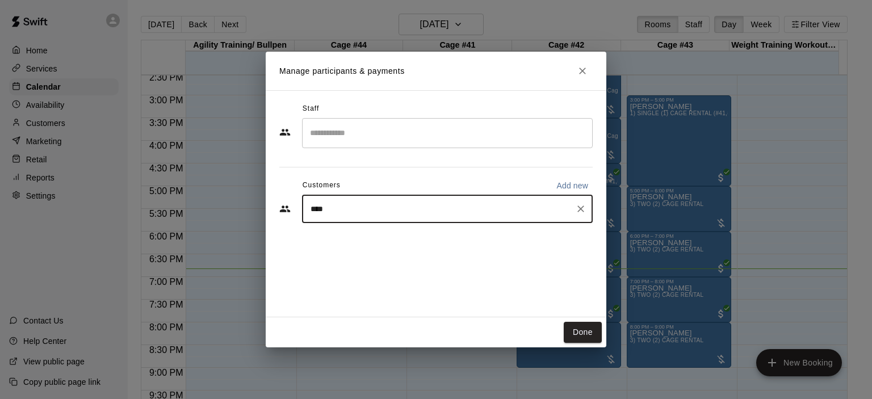
type input "*****"
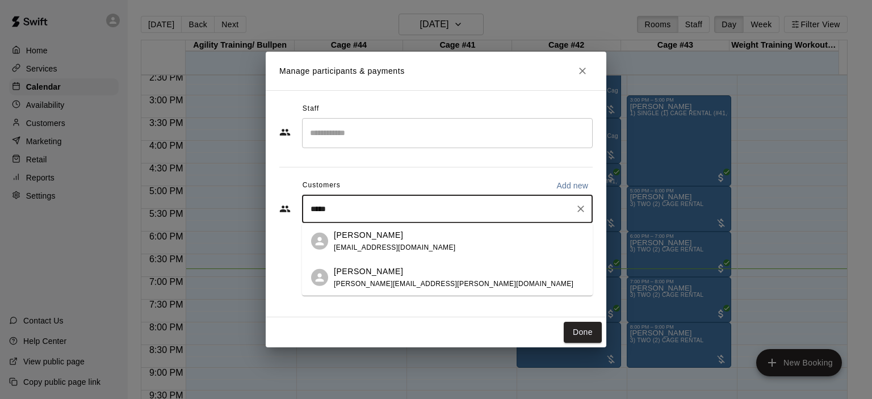
click at [368, 273] on p "[PERSON_NAME]" at bounding box center [368, 271] width 69 height 12
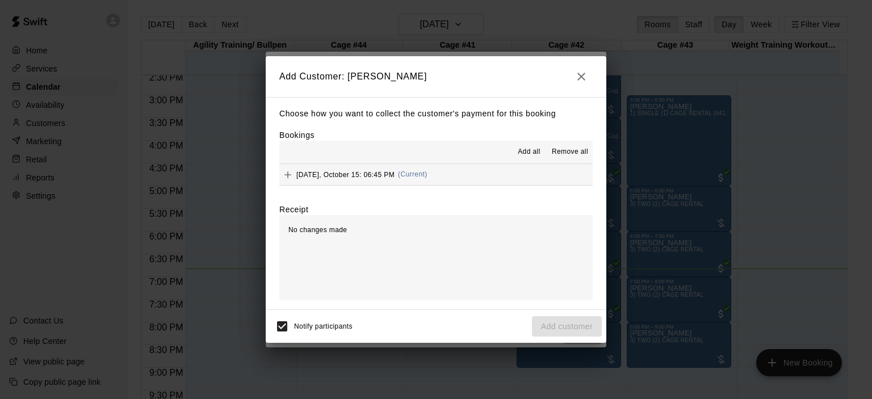
click at [425, 178] on span "(Current)" at bounding box center [413, 174] width 30 height 8
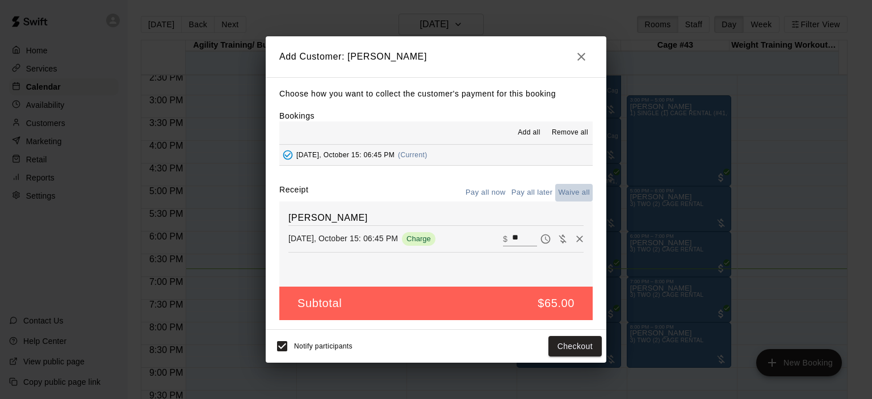
click at [579, 193] on button "Waive all" at bounding box center [573, 193] width 37 height 18
type input "*"
click at [576, 351] on button "Add customer" at bounding box center [567, 346] width 70 height 21
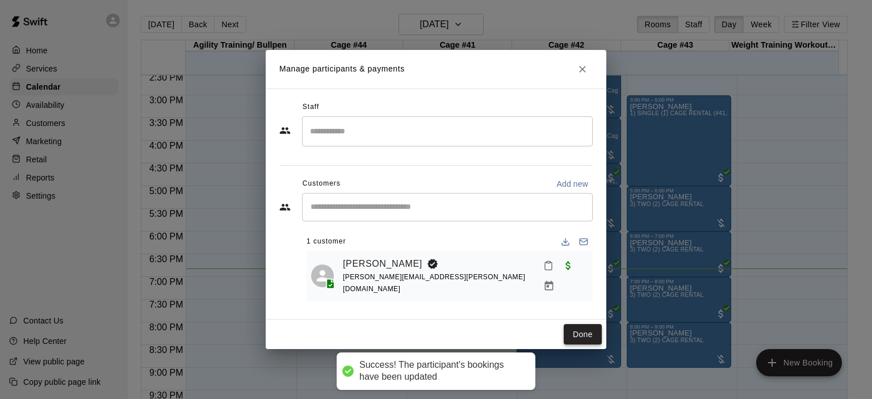
click at [580, 335] on button "Done" at bounding box center [583, 334] width 38 height 21
